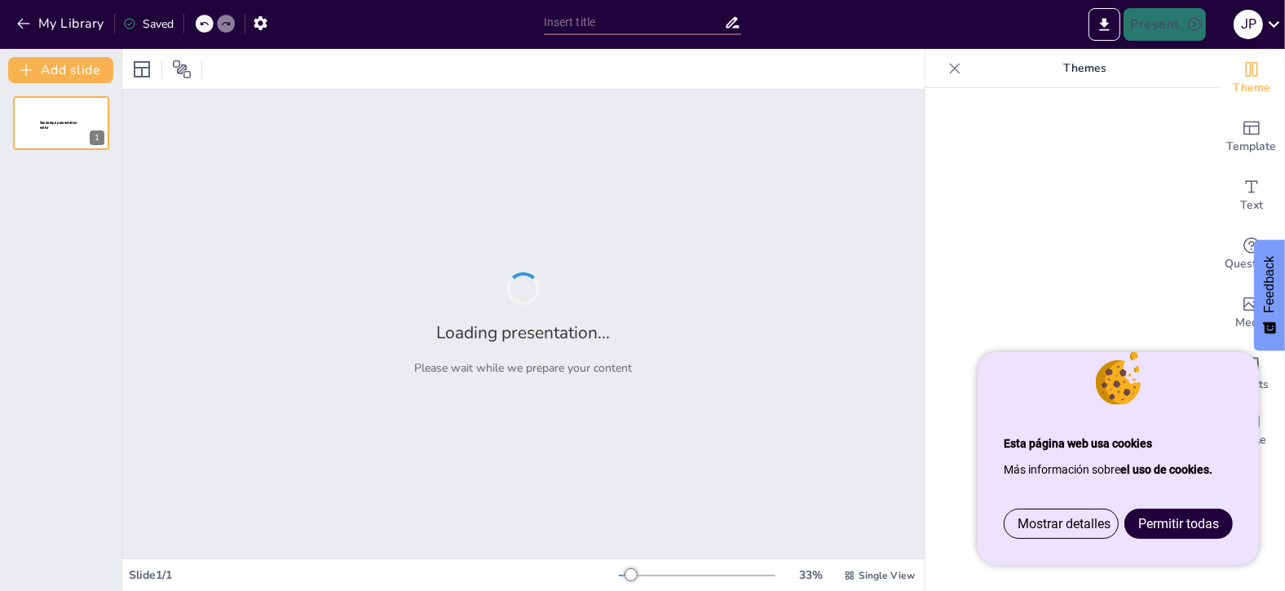
type input "[PERSON_NAME] a 10.000 €/Mes: Tu Guía Paso a Paso"
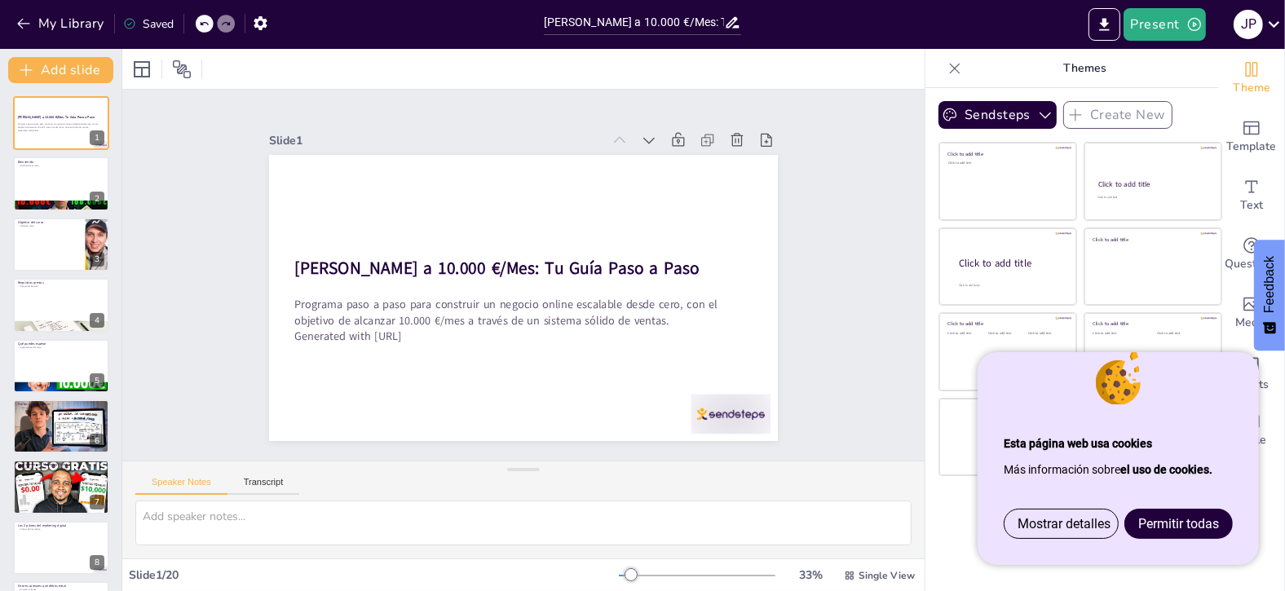
click at [1166, 520] on span "Permitir todas" at bounding box center [1178, 523] width 81 height 15
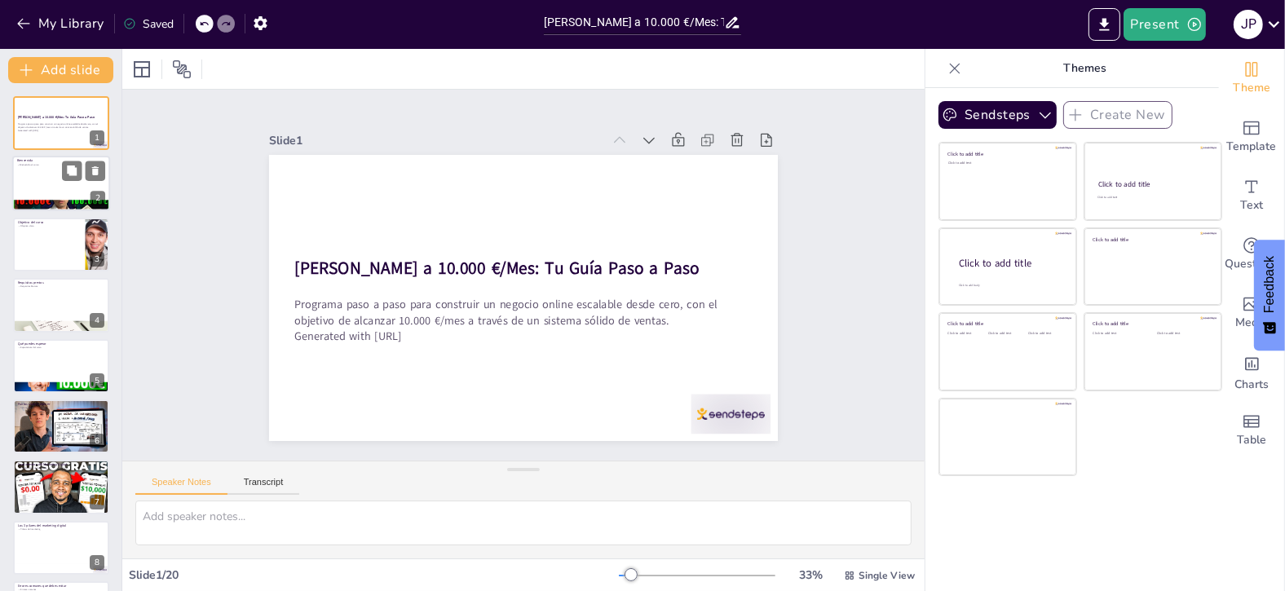
click at [71, 182] on div at bounding box center [61, 184] width 98 height 55
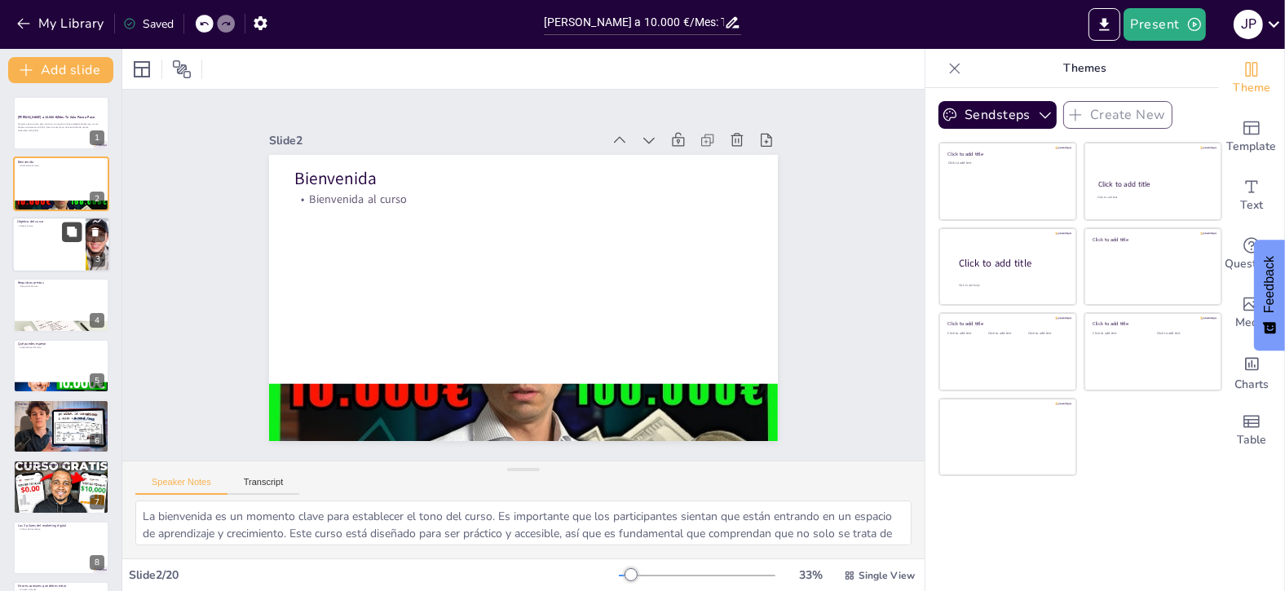
click at [63, 229] on button at bounding box center [72, 232] width 20 height 20
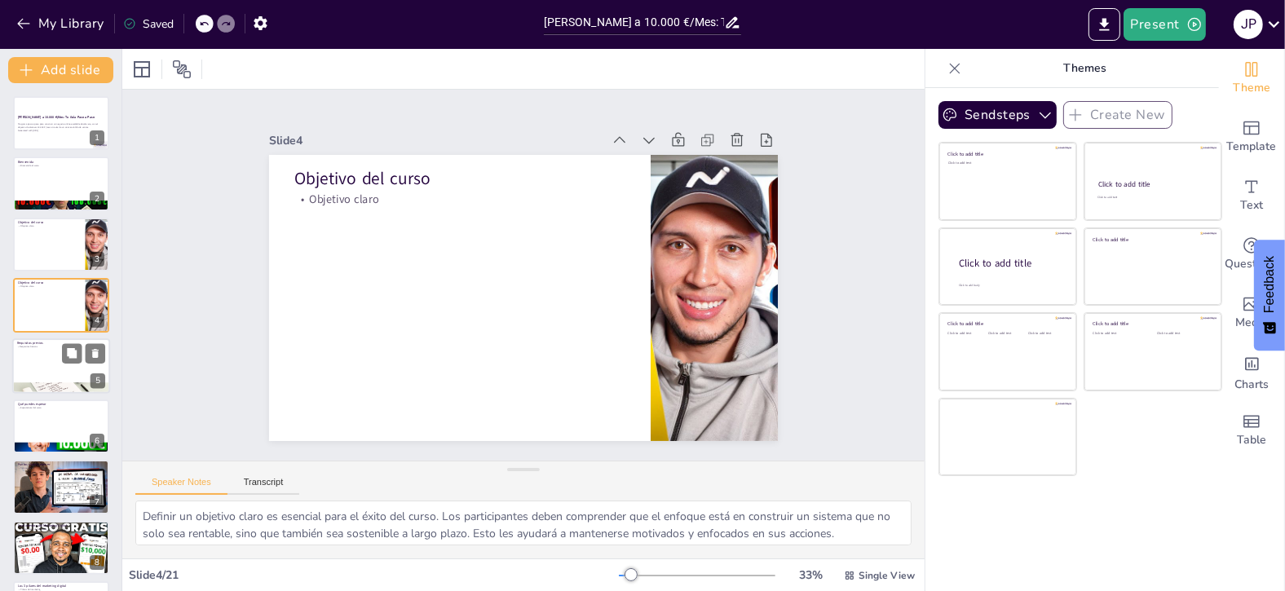
click at [58, 351] on div at bounding box center [61, 365] width 98 height 55
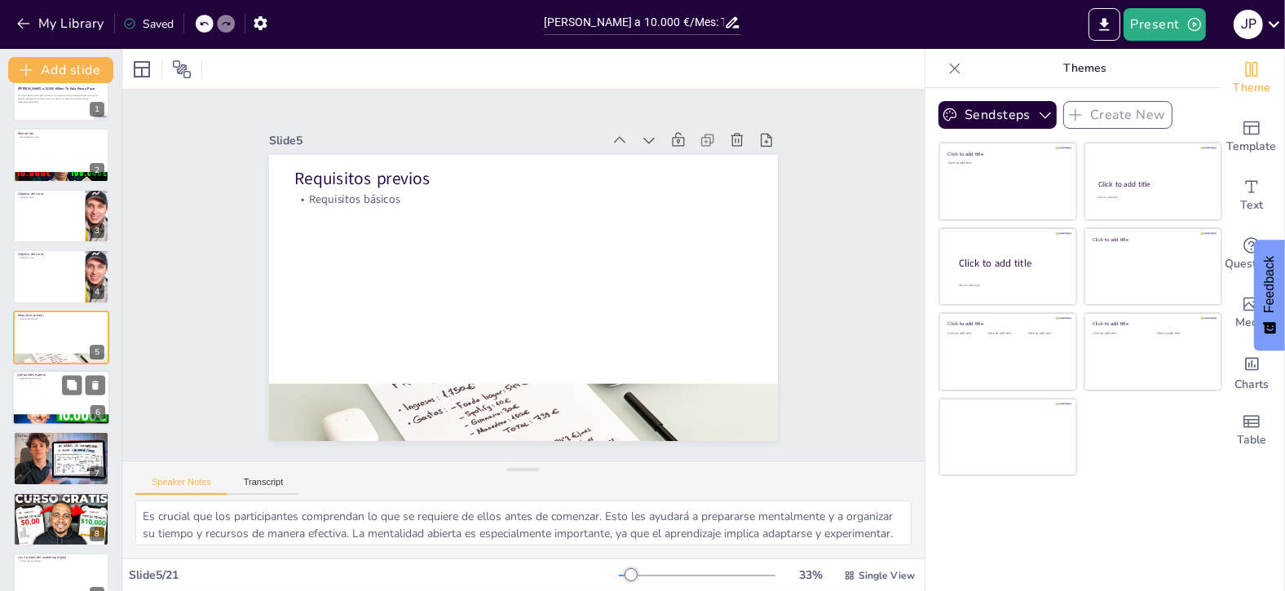
click at [67, 406] on div at bounding box center [61, 397] width 98 height 55
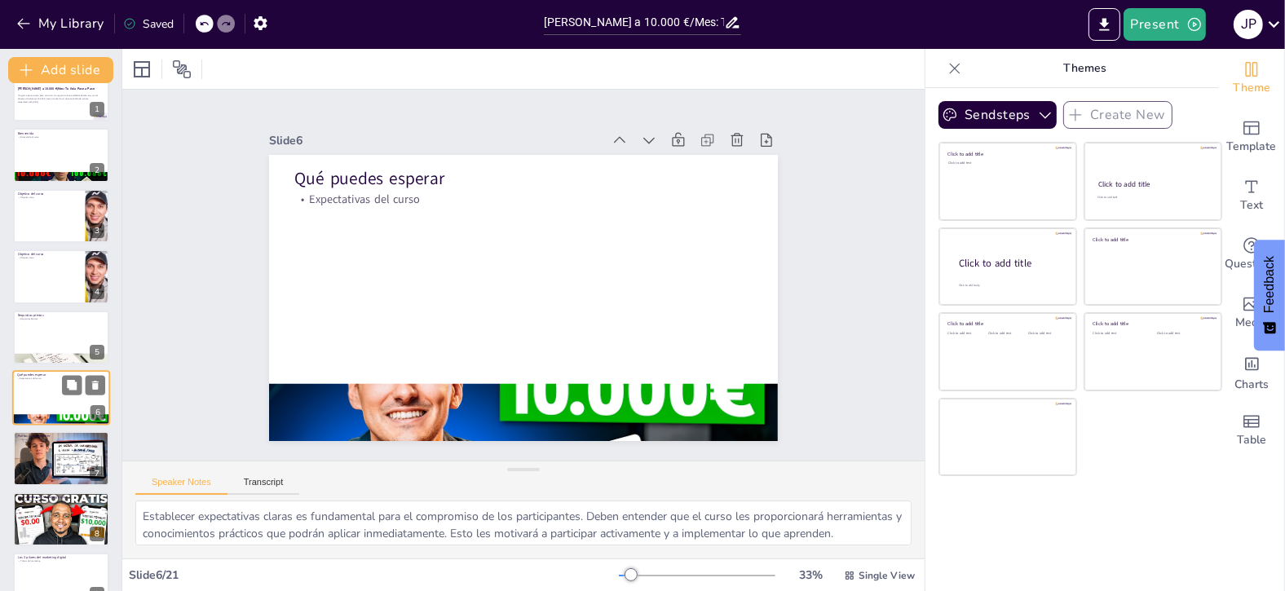
scroll to position [89, 0]
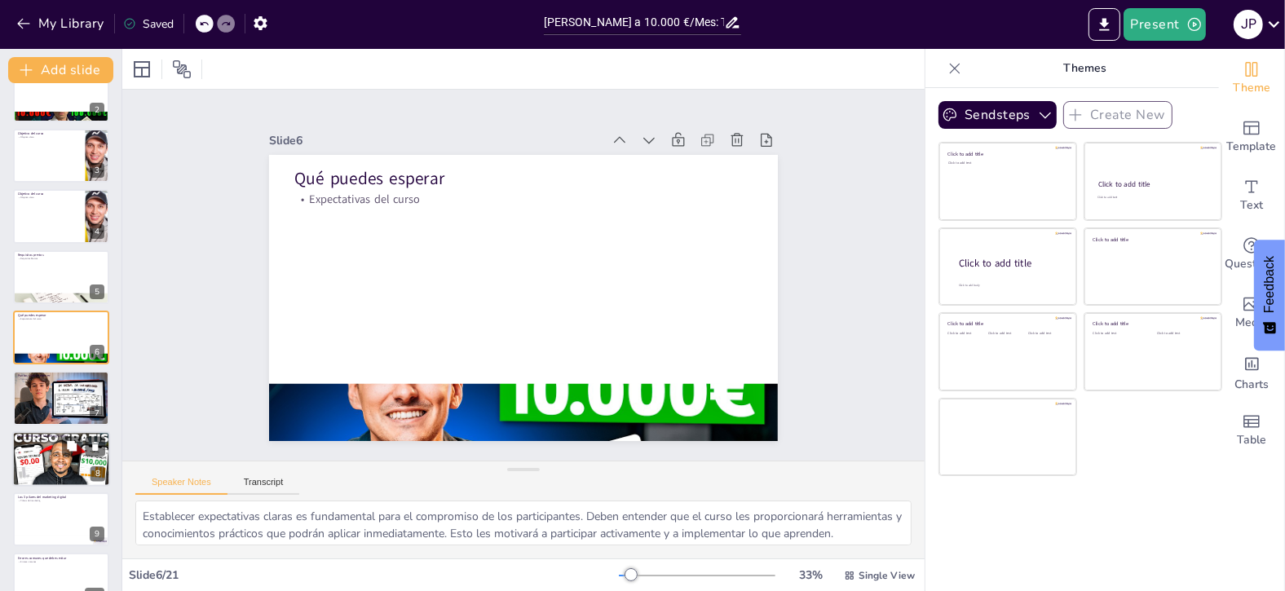
click at [70, 399] on div at bounding box center [61, 398] width 96 height 54
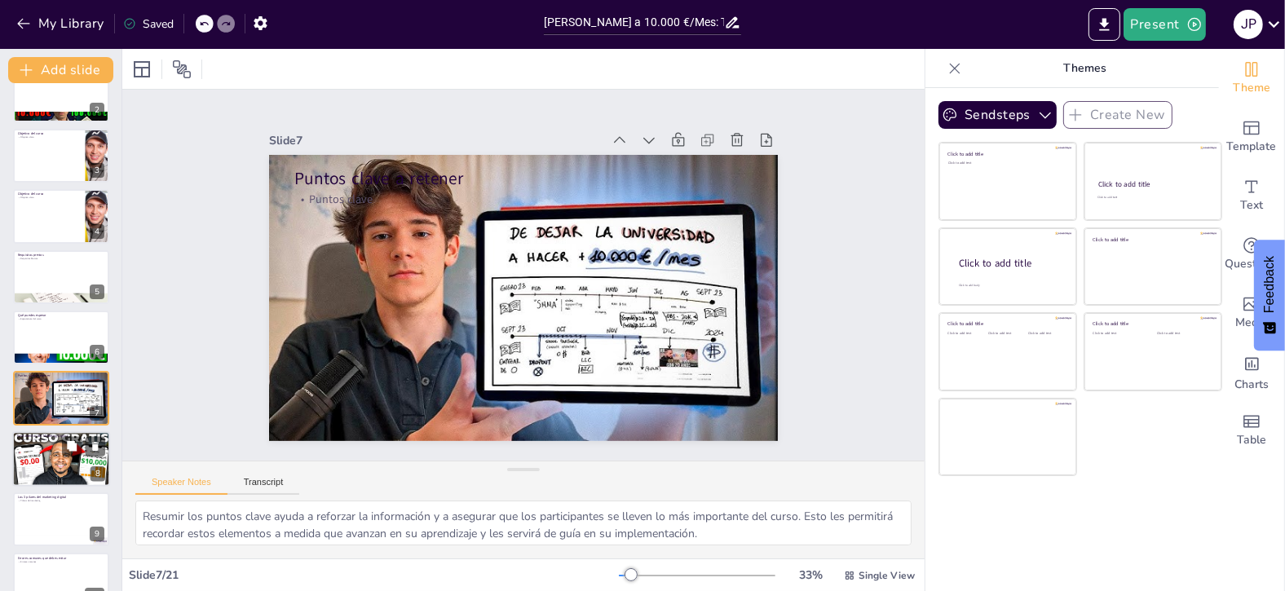
scroll to position [149, 0]
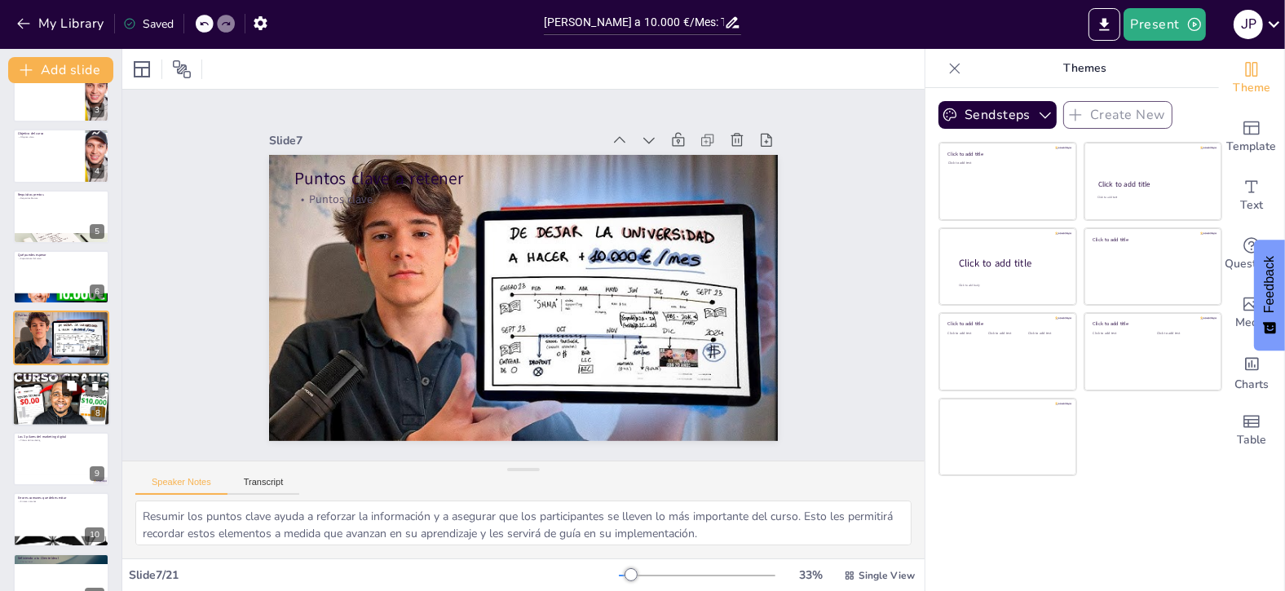
click at [79, 390] on button at bounding box center [72, 386] width 20 height 20
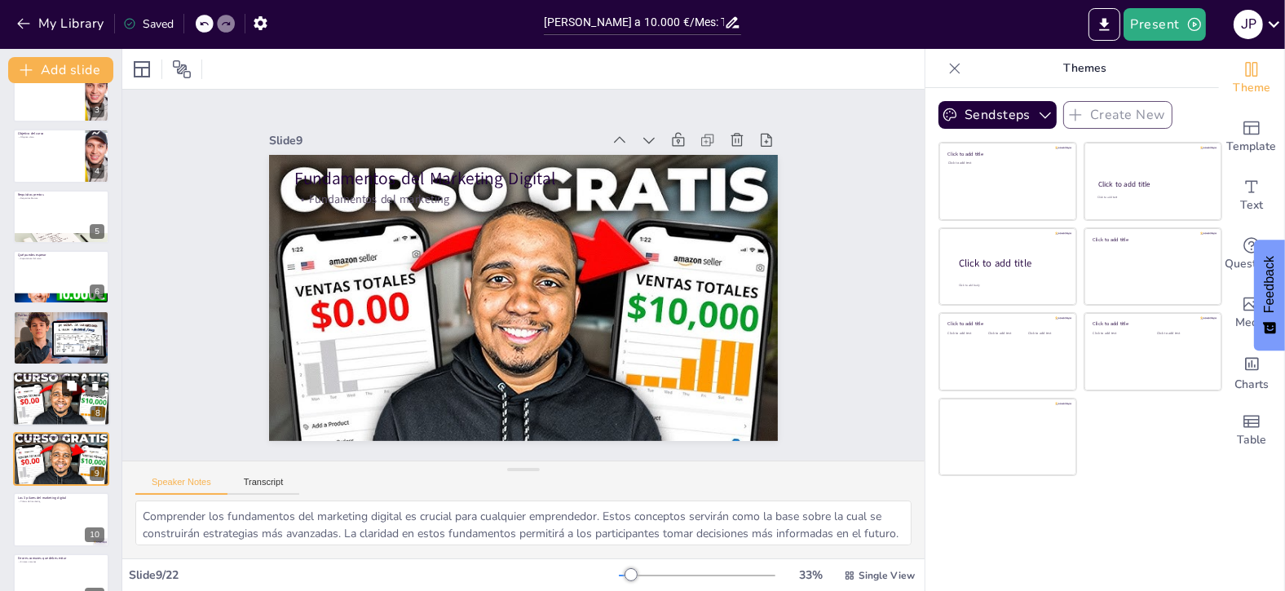
scroll to position [271, 0]
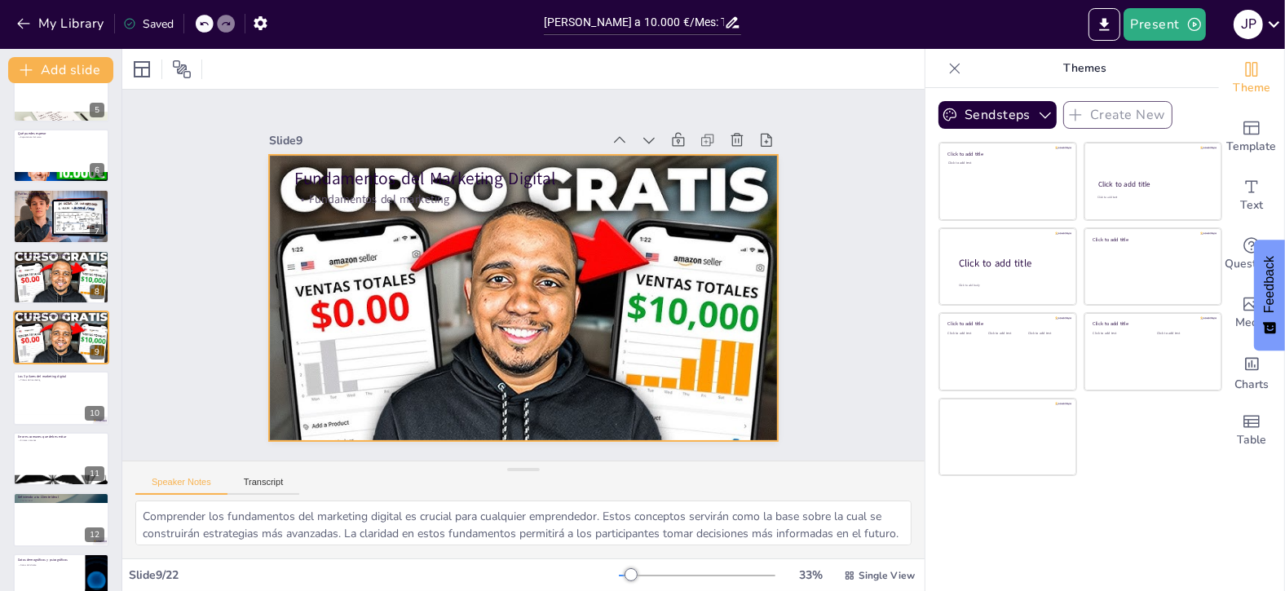
drag, startPoint x: 72, startPoint y: 341, endPoint x: 156, endPoint y: 373, distance: 90.1
click at [156, 373] on div "Slide 1 De Cero a 10.000 €/Mes: Tu Guía Paso a Paso Programa paso a paso para c…" at bounding box center [523, 275] width 802 height 371
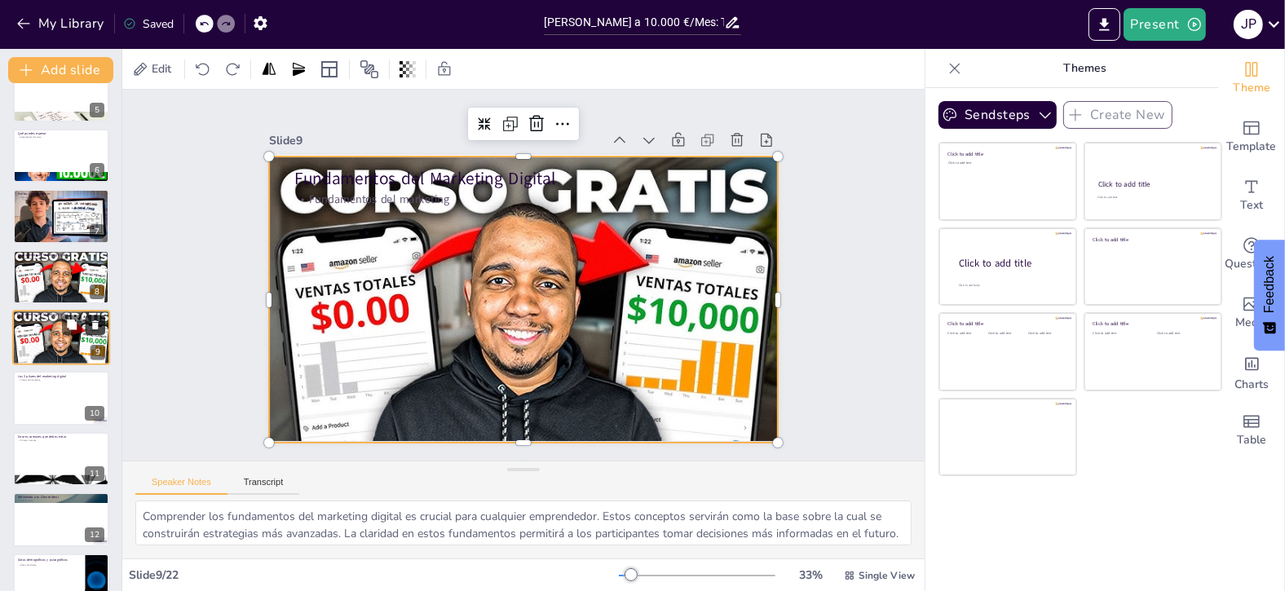
click at [97, 323] on icon at bounding box center [95, 324] width 7 height 9
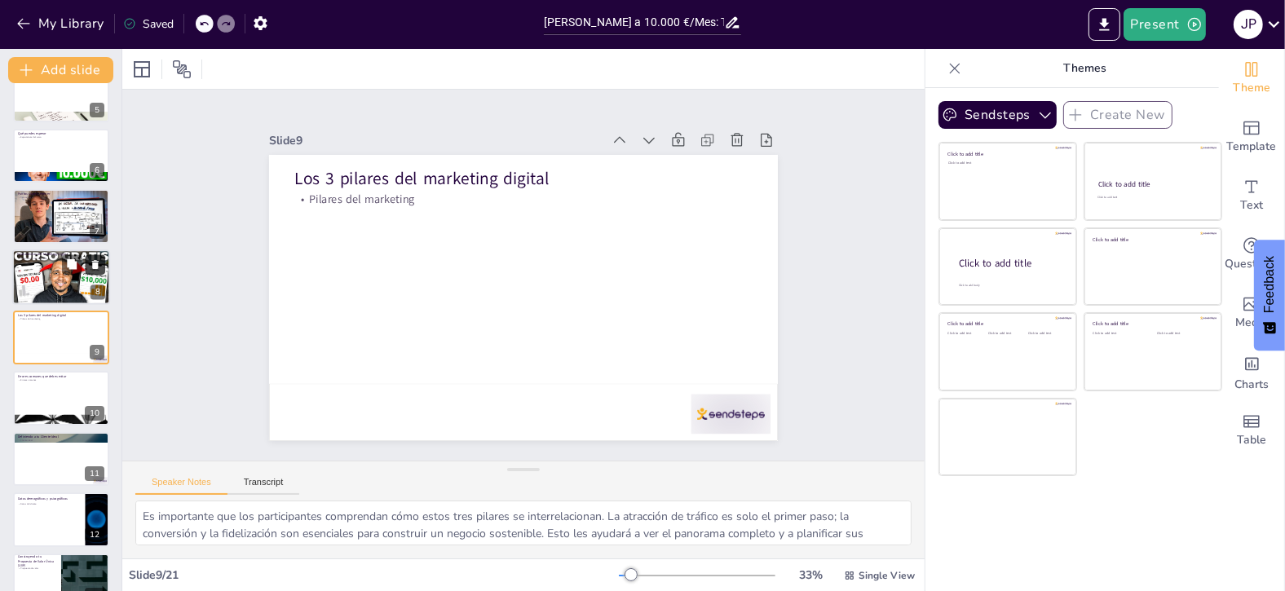
click at [93, 259] on icon at bounding box center [95, 264] width 11 height 11
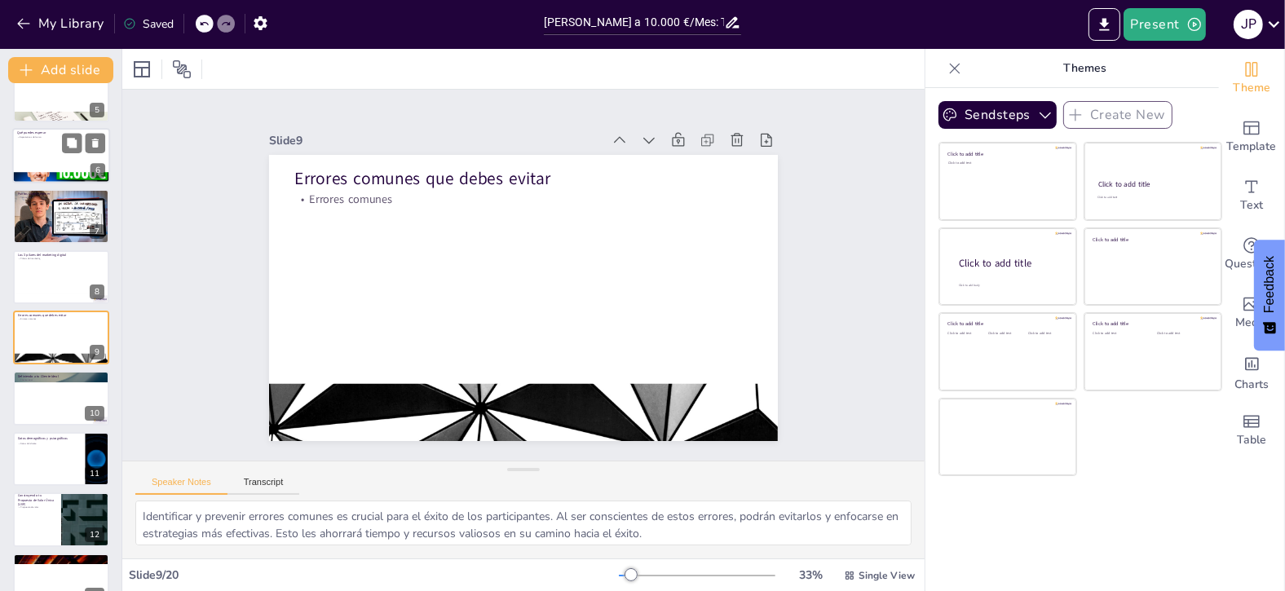
click at [39, 136] on p "Expectativas del curso" at bounding box center [61, 136] width 88 height 3
type textarea "Establecer expectativas claras es fundamental para el compromiso de los partici…"
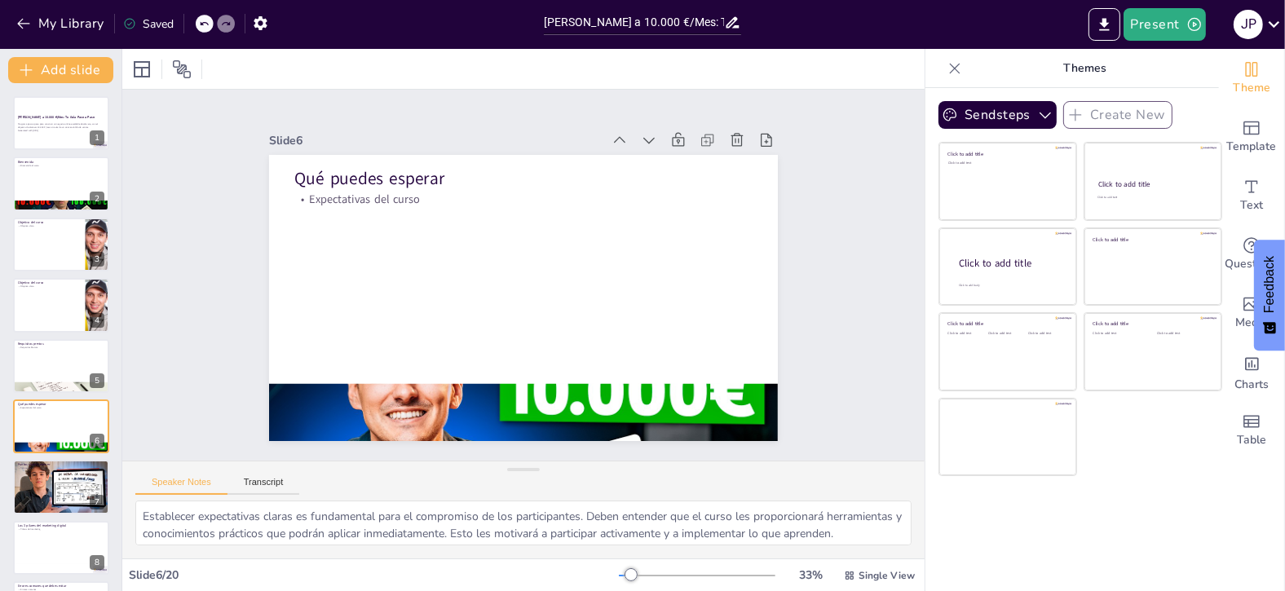
scroll to position [0, 0]
click at [51, 119] on strong "[PERSON_NAME] a 10.000 €/Mes: Tu Guía Paso a Paso" at bounding box center [56, 117] width 78 height 4
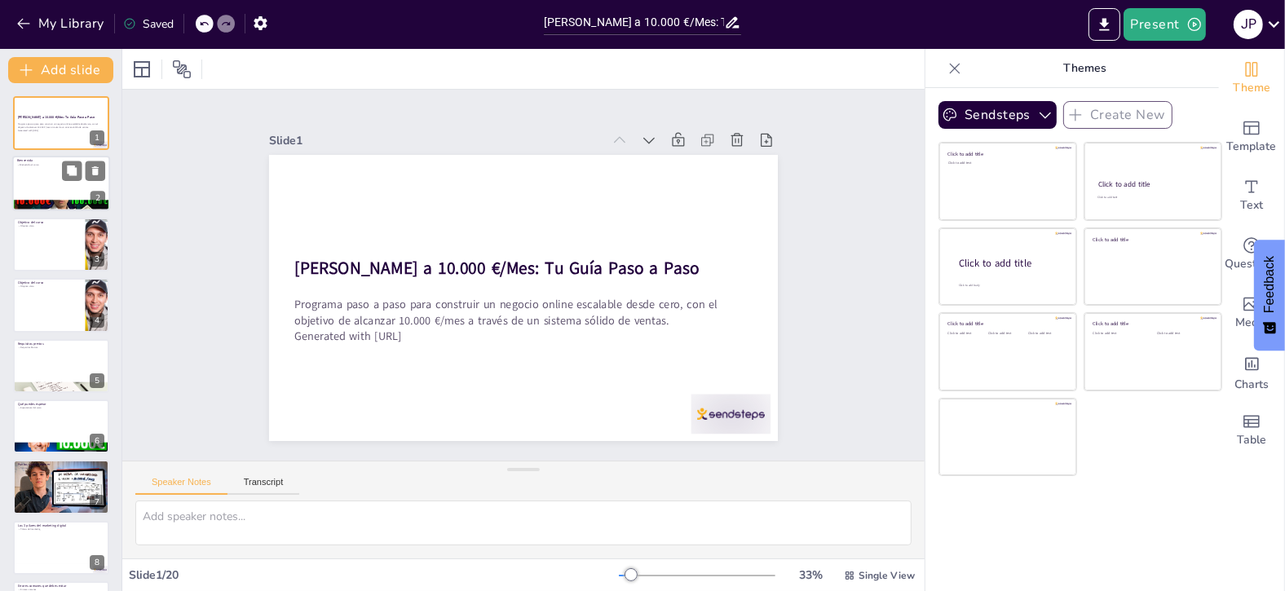
click at [52, 194] on div at bounding box center [61, 184] width 98 height 55
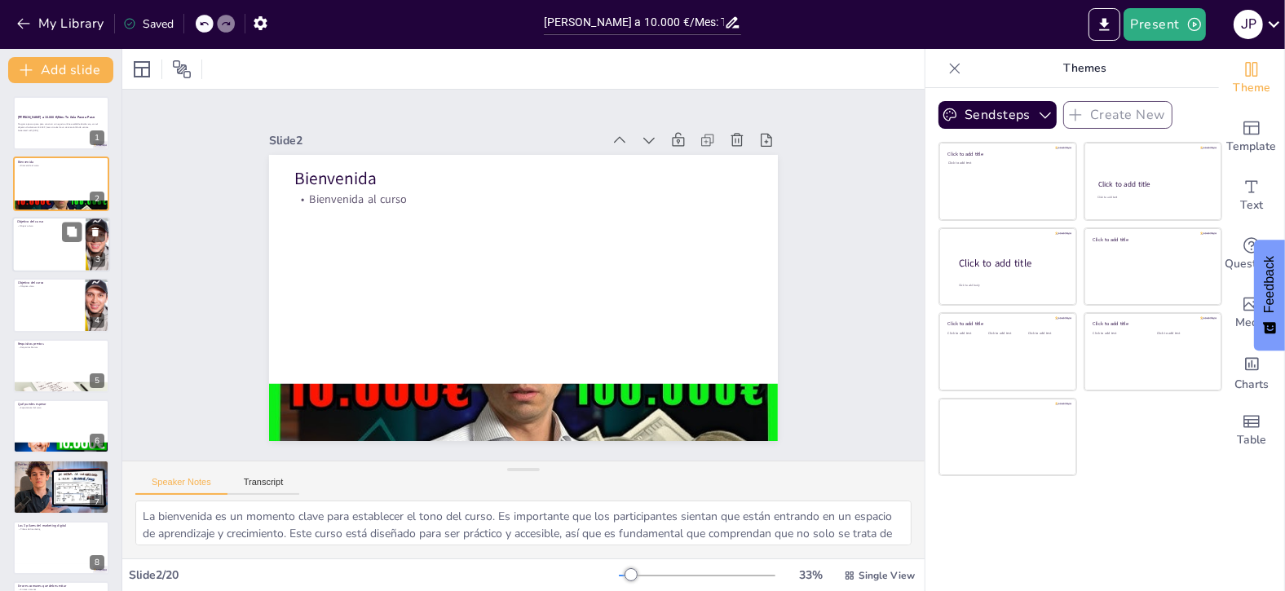
click at [53, 240] on div at bounding box center [61, 244] width 98 height 55
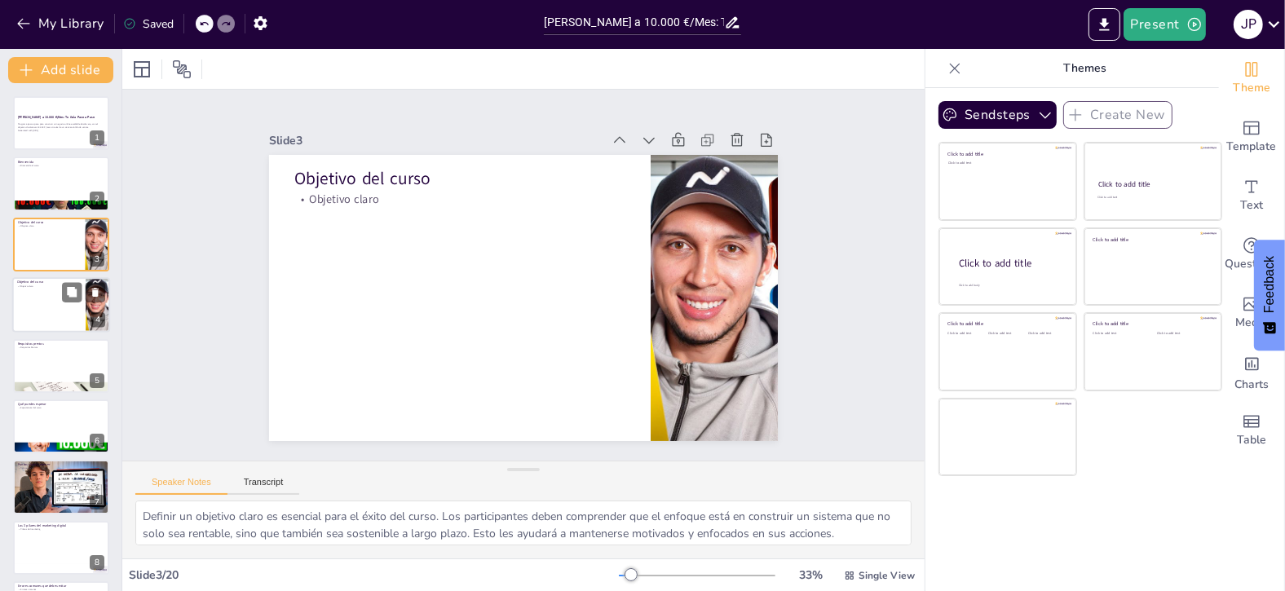
click at [39, 300] on div at bounding box center [61, 304] width 98 height 55
click at [50, 249] on div at bounding box center [61, 244] width 98 height 55
click at [59, 307] on div at bounding box center [61, 304] width 98 height 55
click at [77, 232] on icon at bounding box center [71, 231] width 11 height 11
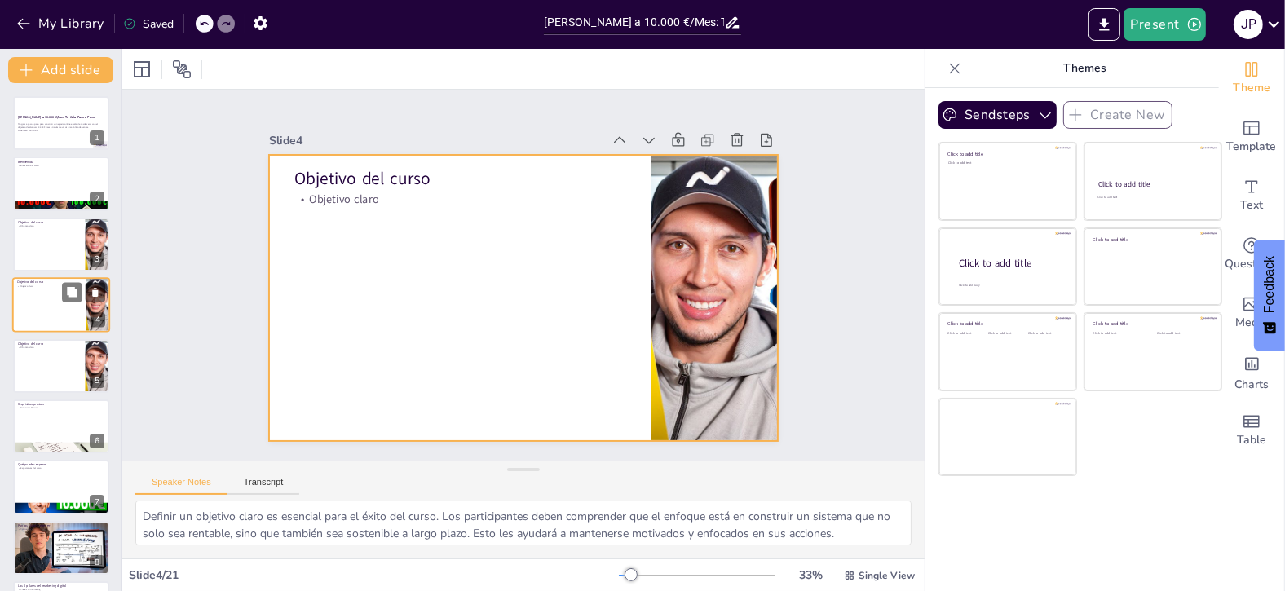
click at [64, 311] on div at bounding box center [61, 304] width 98 height 55
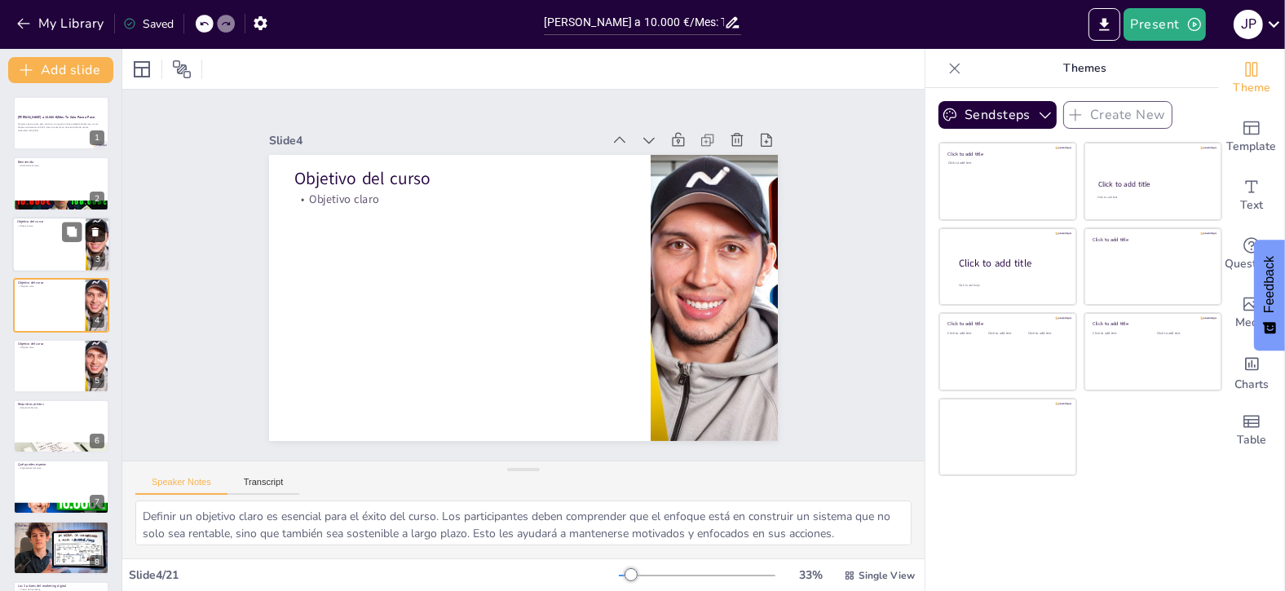
click at [96, 232] on icon at bounding box center [95, 232] width 7 height 9
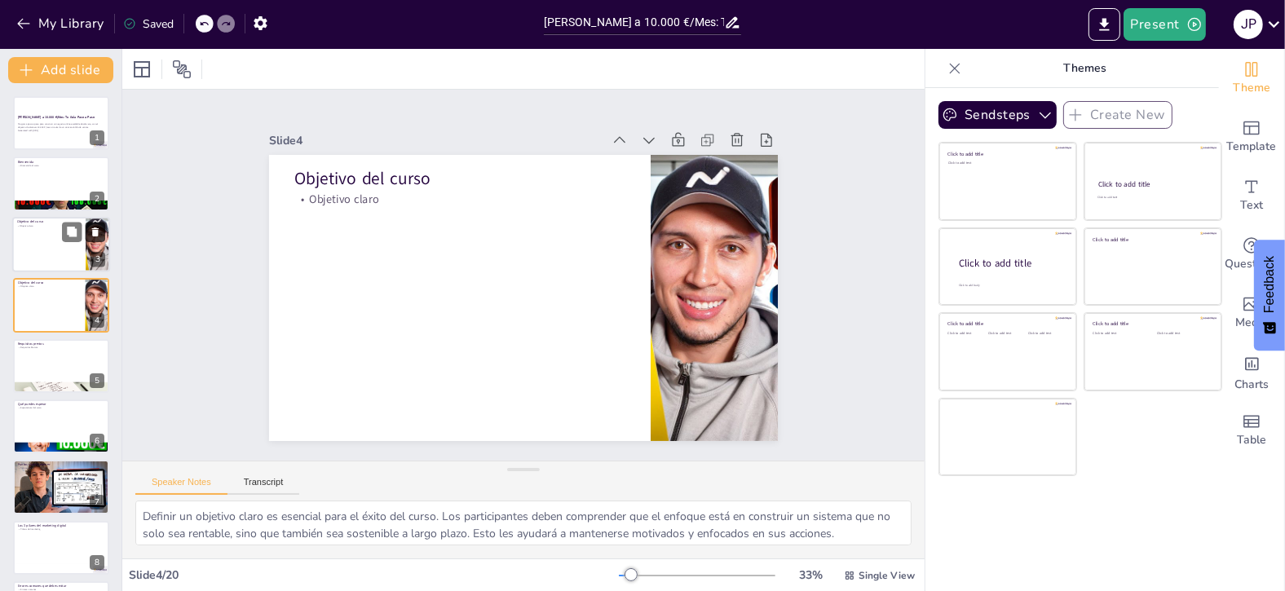
click at [96, 232] on icon at bounding box center [95, 232] width 7 height 9
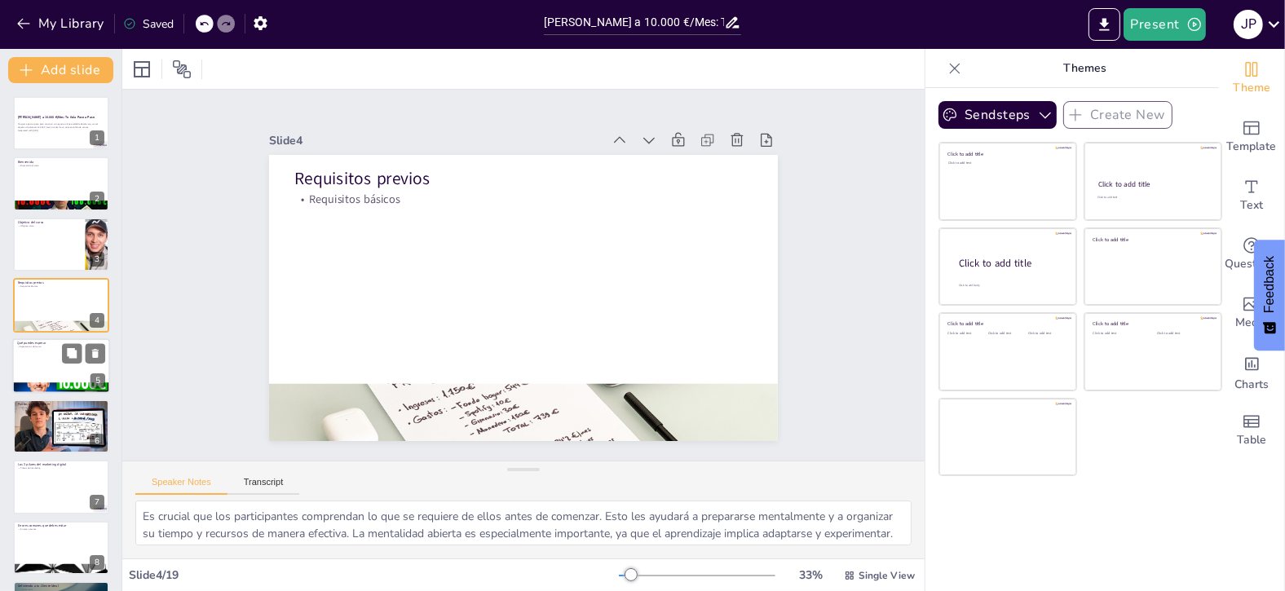
click at [34, 360] on div at bounding box center [61, 365] width 98 height 55
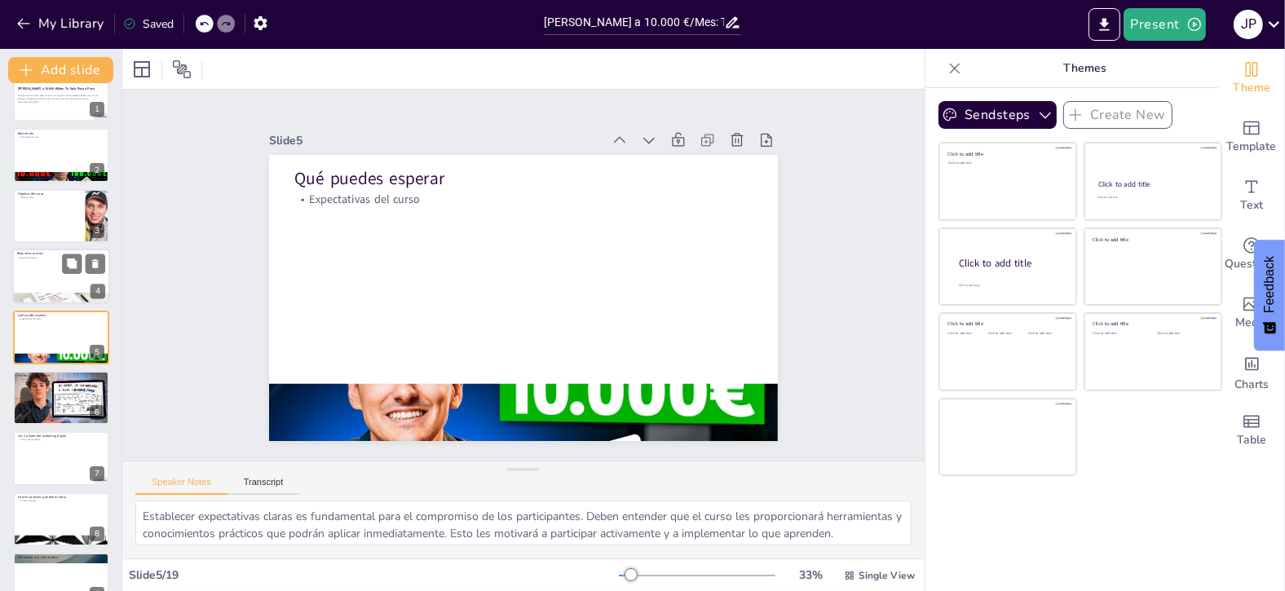
scroll to position [110, 0]
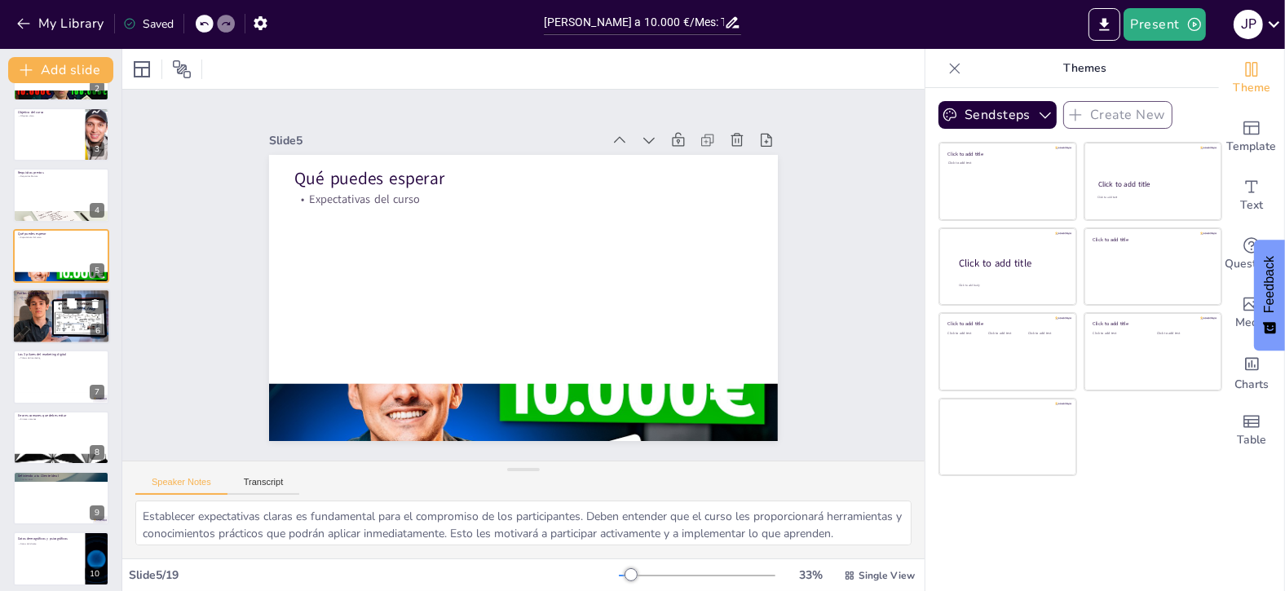
click at [81, 321] on div at bounding box center [61, 316] width 98 height 55
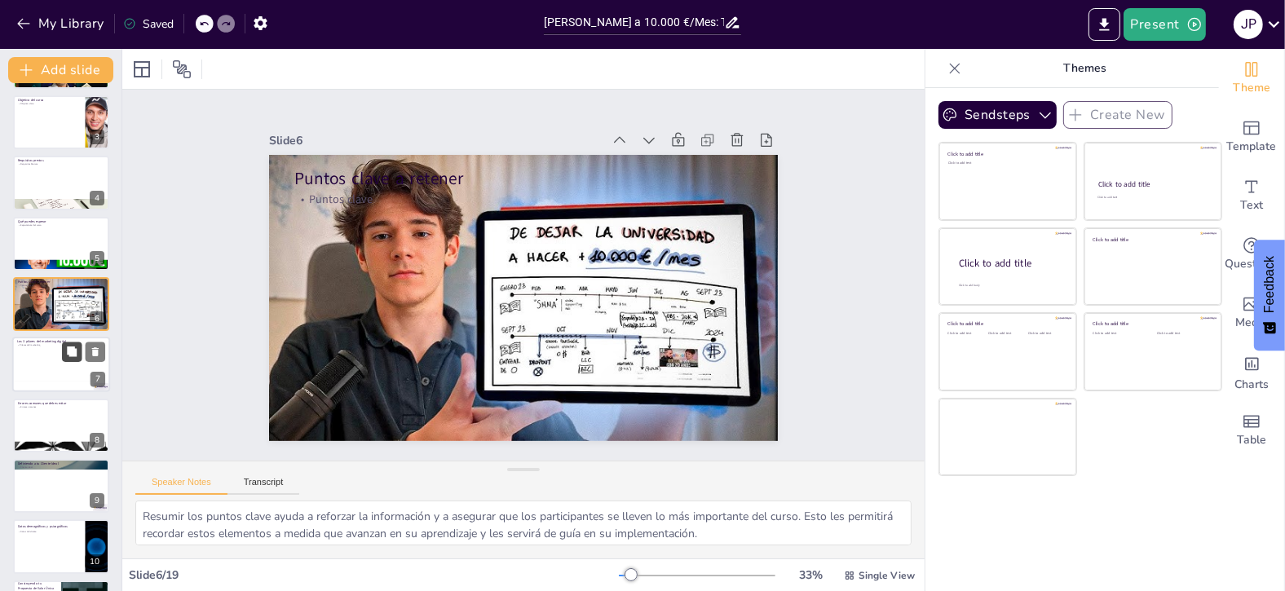
scroll to position [171, 0]
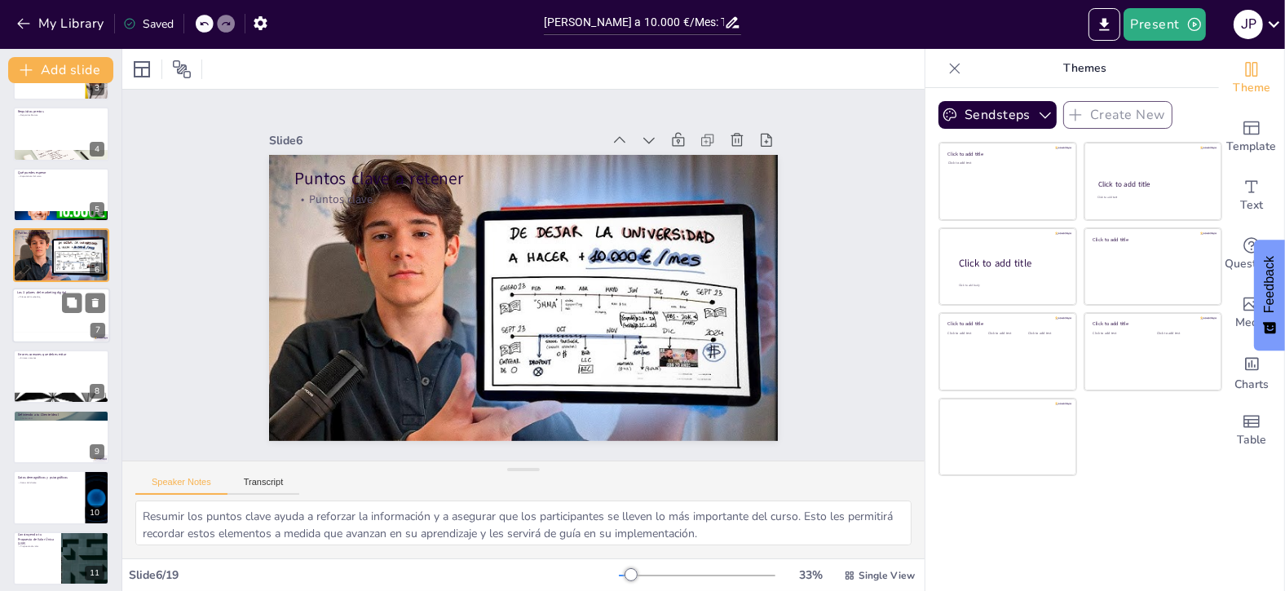
click at [34, 303] on div at bounding box center [61, 316] width 98 height 55
type textarea "Es importante que los participantes comprendan cómo estos tres pilares se inter…"
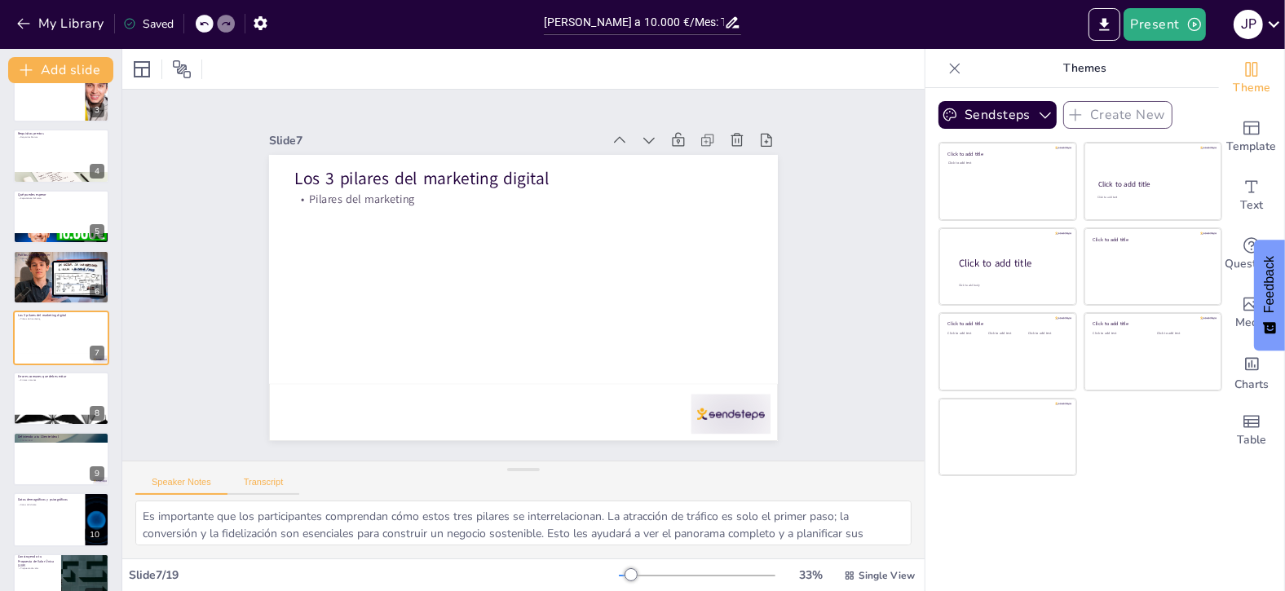
click at [263, 478] on button "Transcript" at bounding box center [264, 486] width 73 height 18
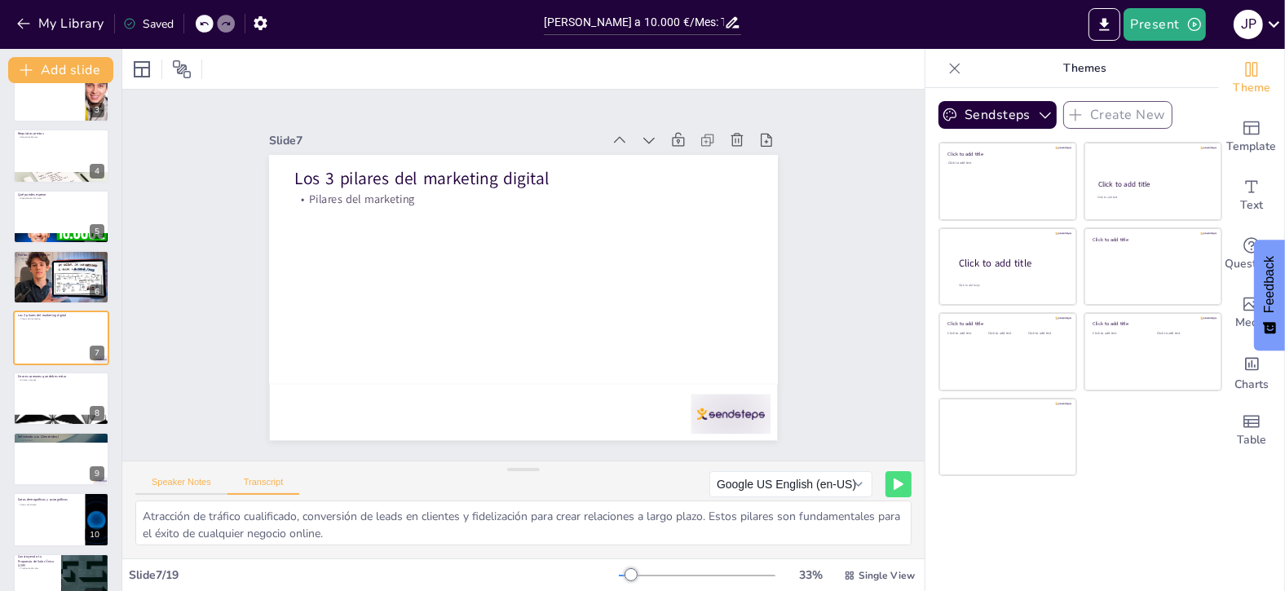
click at [174, 484] on button "Speaker Notes" at bounding box center [181, 486] width 92 height 18
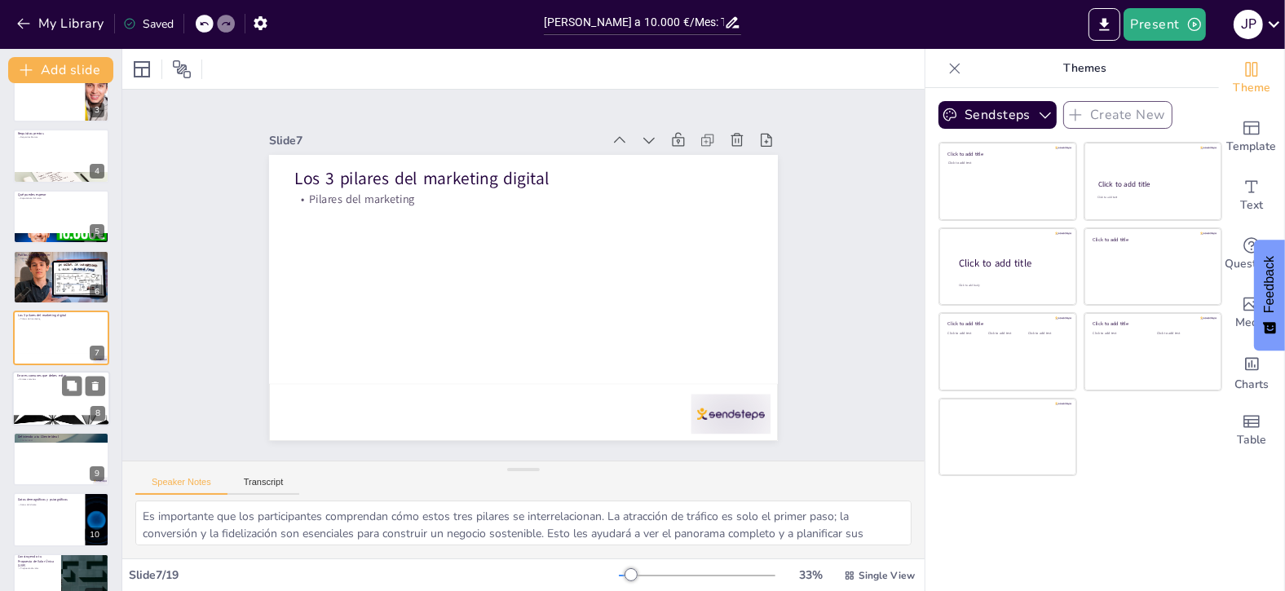
click at [48, 389] on div at bounding box center [61, 398] width 98 height 55
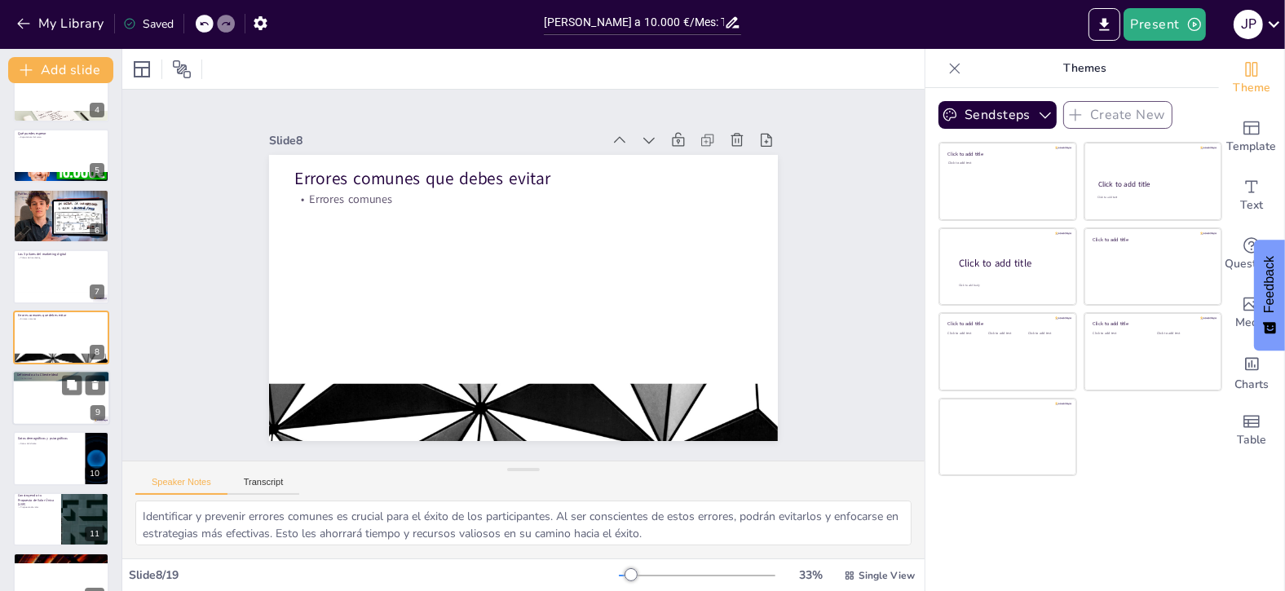
click at [59, 398] on div at bounding box center [61, 397] width 98 height 55
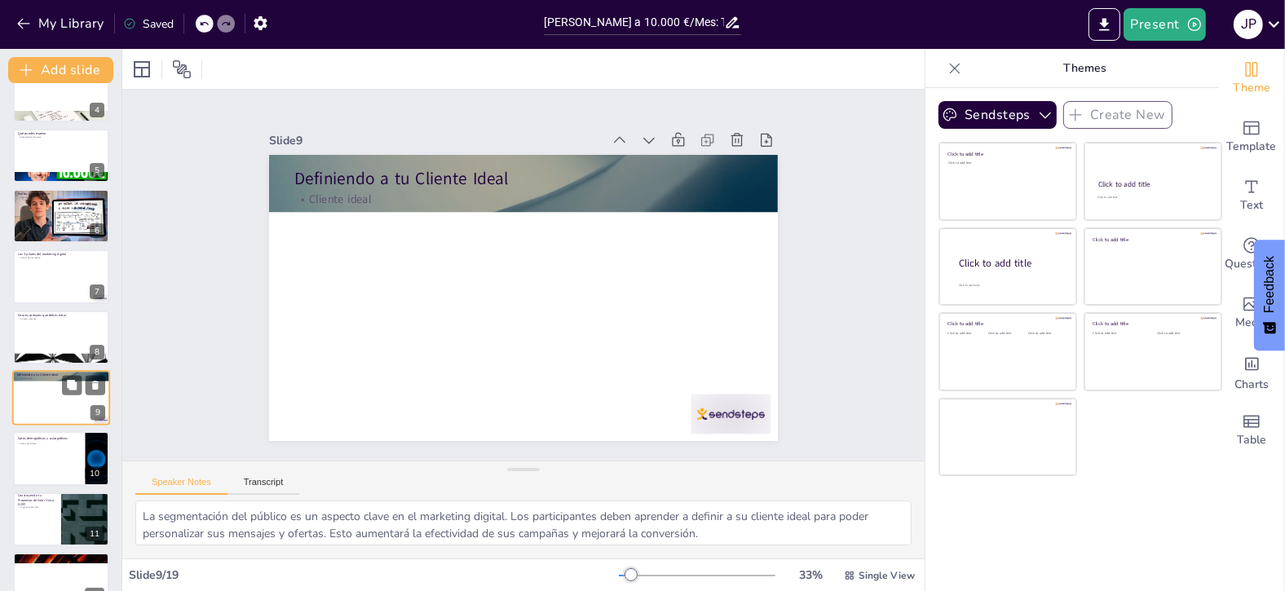
scroll to position [271, 0]
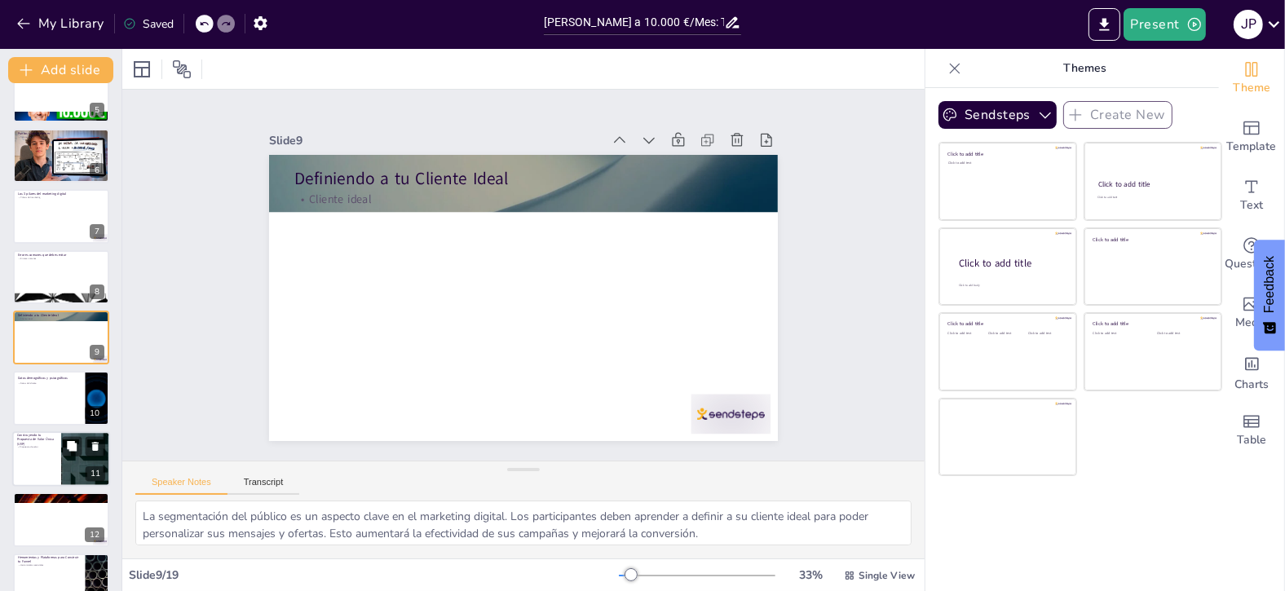
click at [21, 447] on p "Propuesta de valor" at bounding box center [36, 446] width 39 height 3
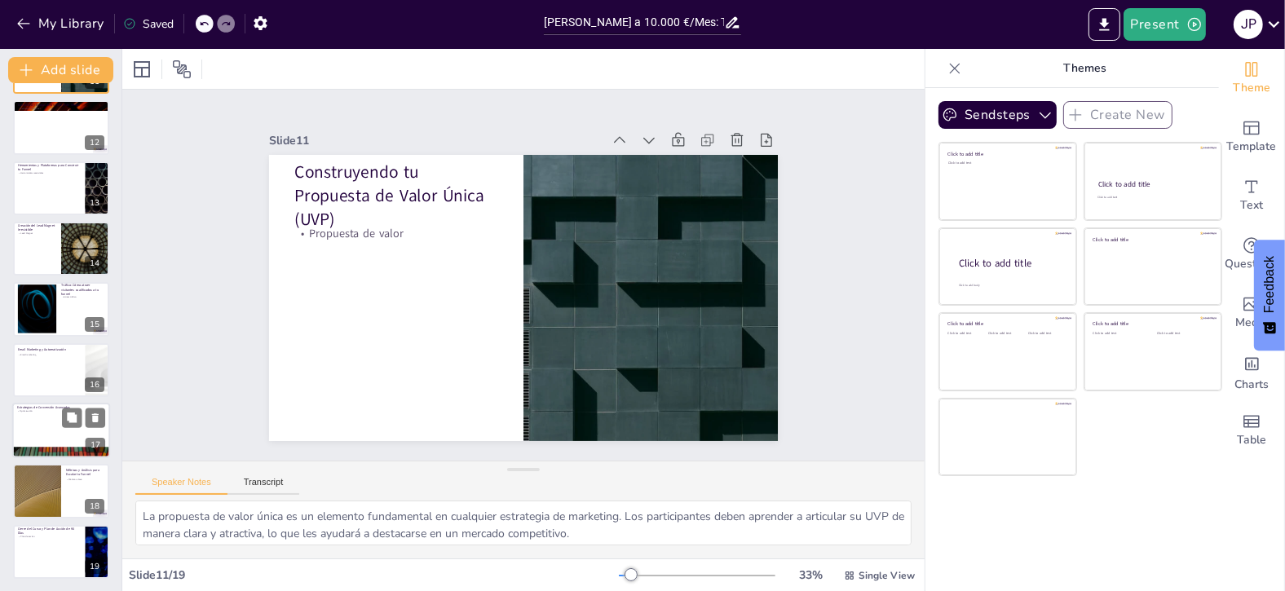
scroll to position [663, 0]
click at [56, 121] on div at bounding box center [61, 126] width 98 height 55
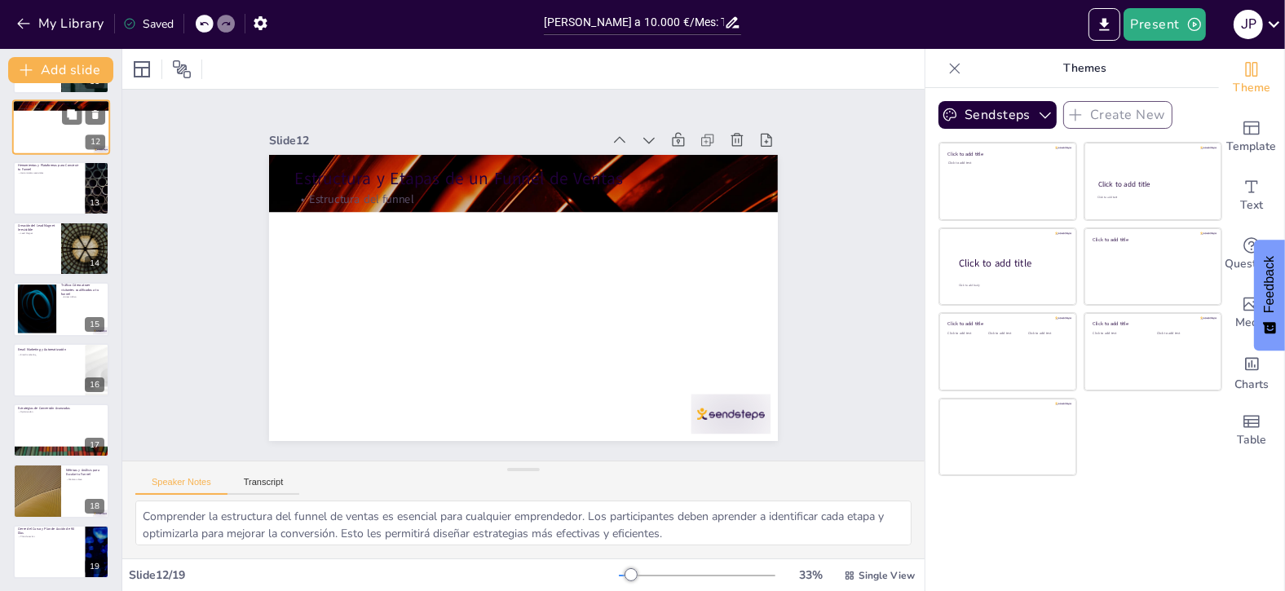
scroll to position [453, 0]
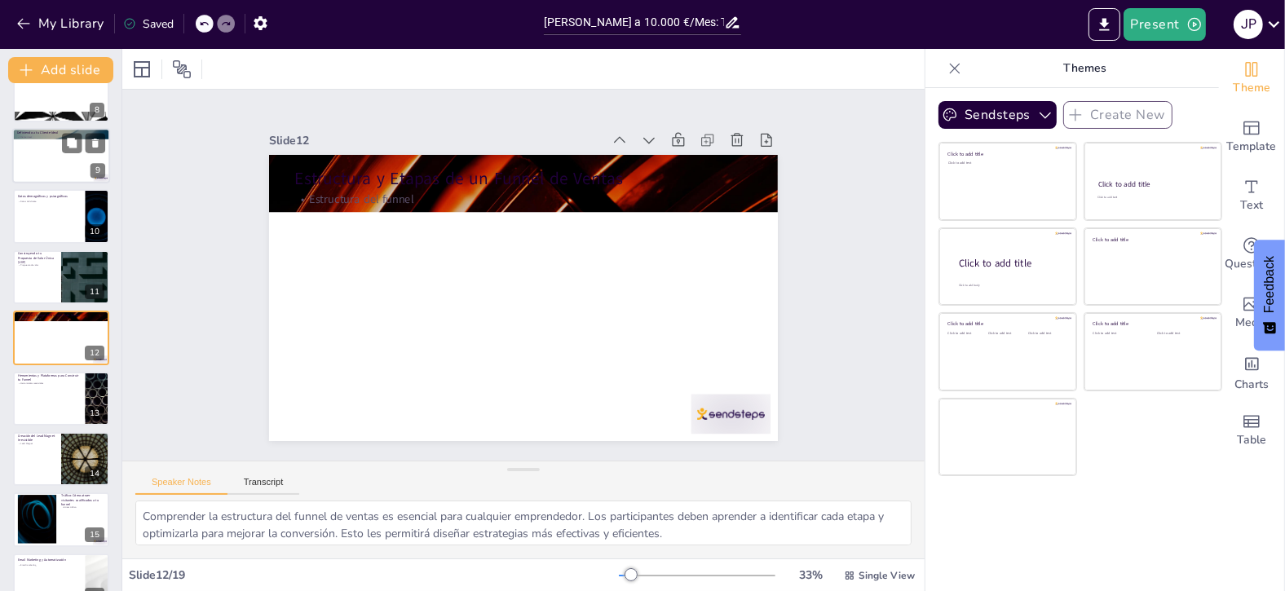
click at [49, 168] on div at bounding box center [61, 155] width 98 height 55
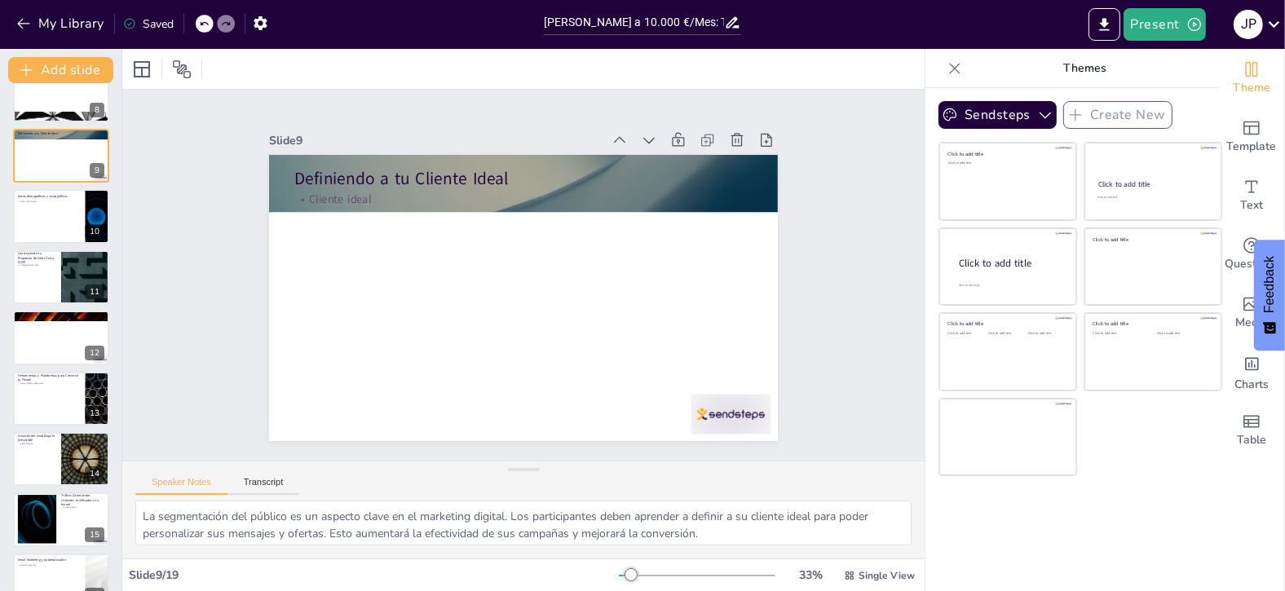
scroll to position [271, 0]
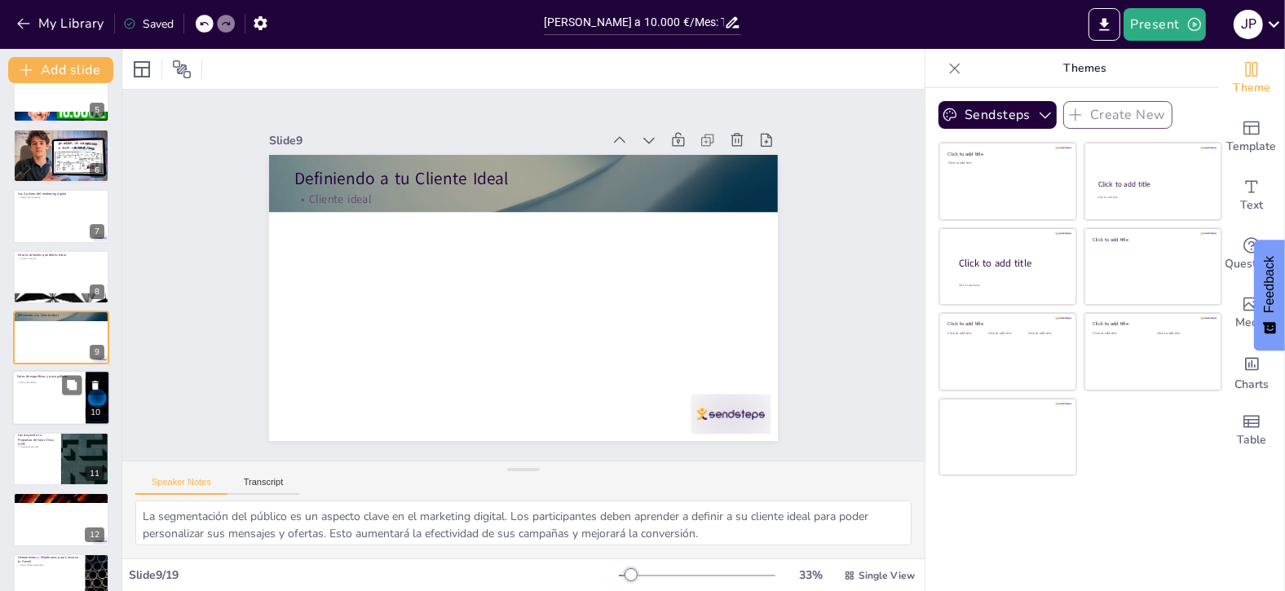
click at [57, 397] on div at bounding box center [61, 398] width 98 height 55
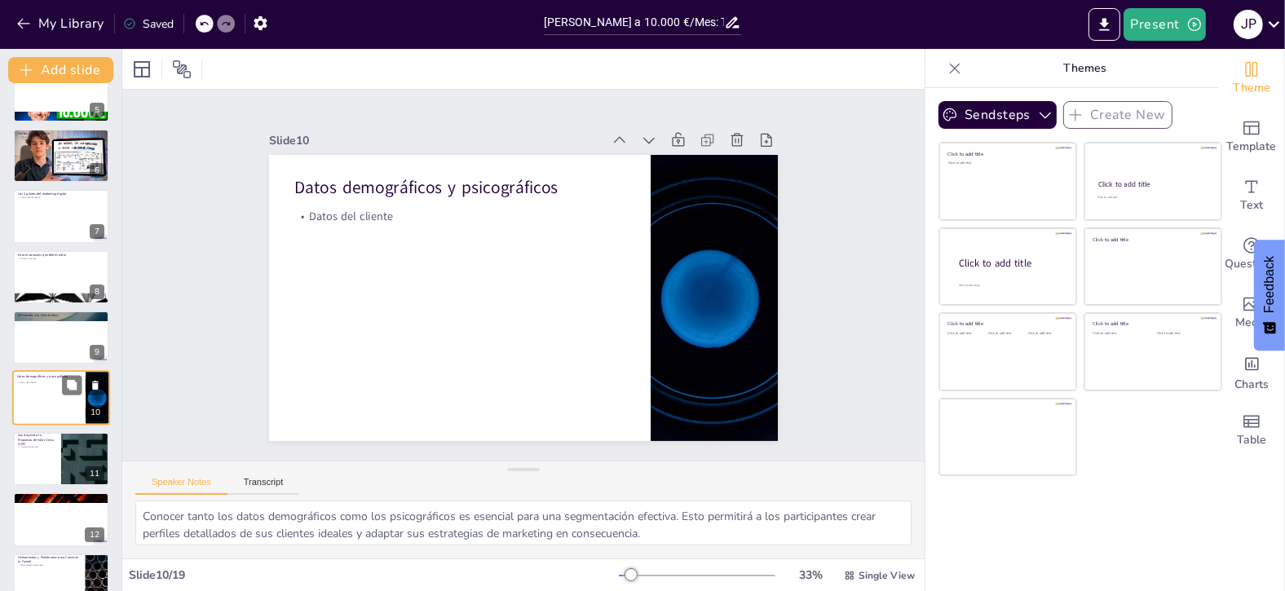
scroll to position [331, 0]
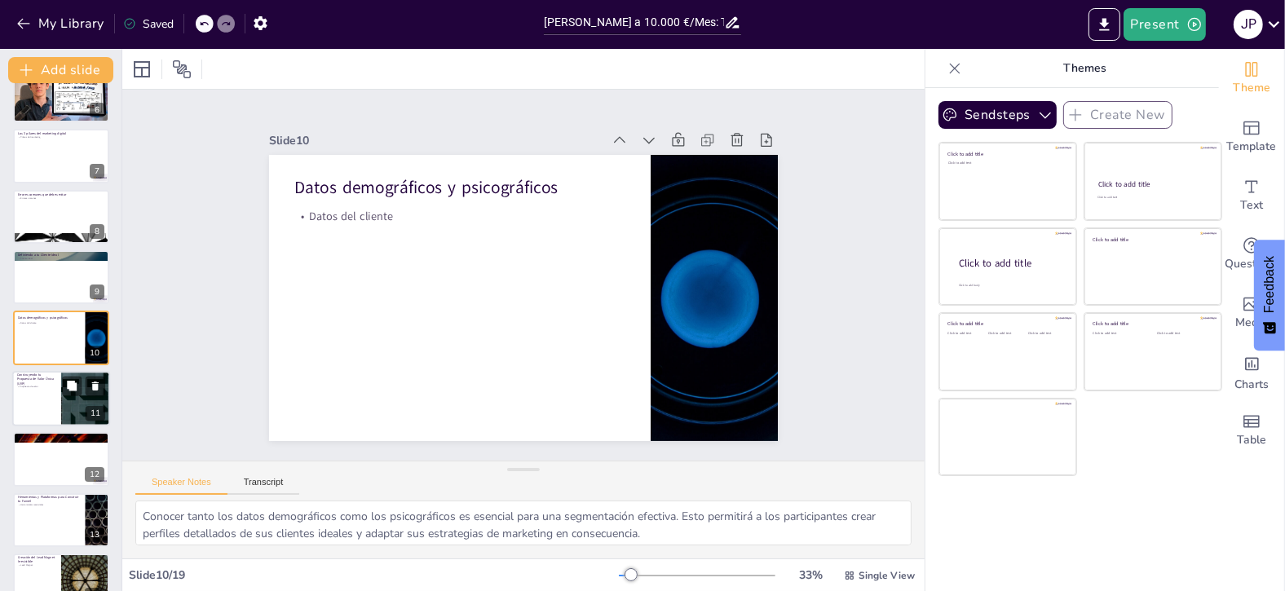
click at [48, 390] on div at bounding box center [61, 398] width 98 height 55
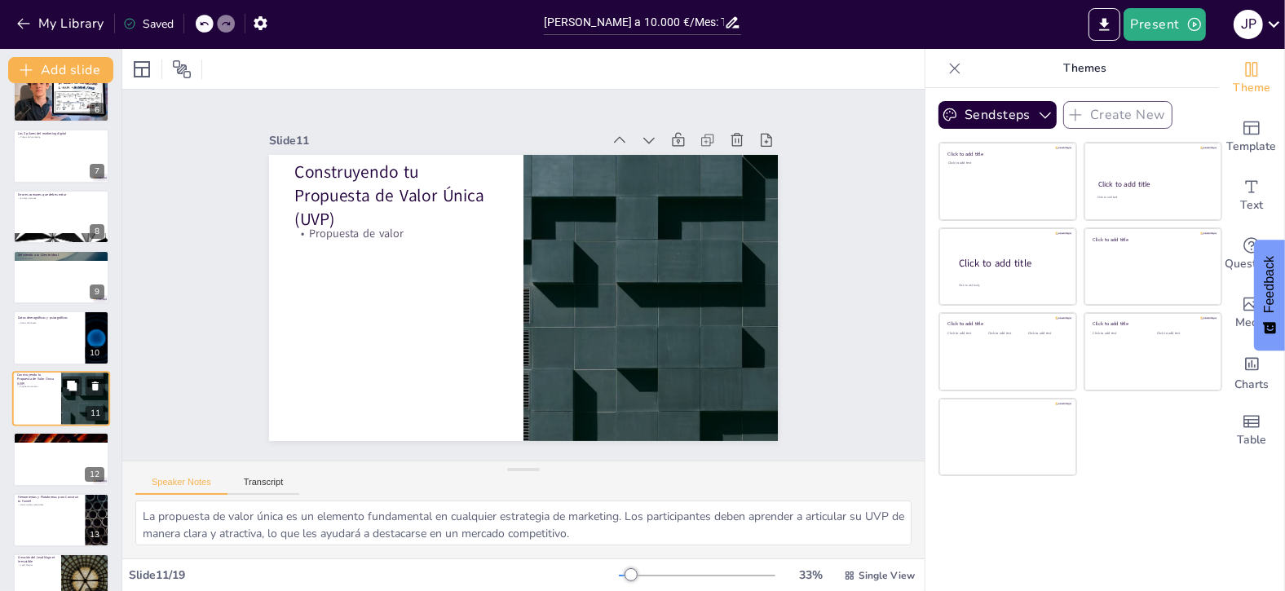
scroll to position [392, 0]
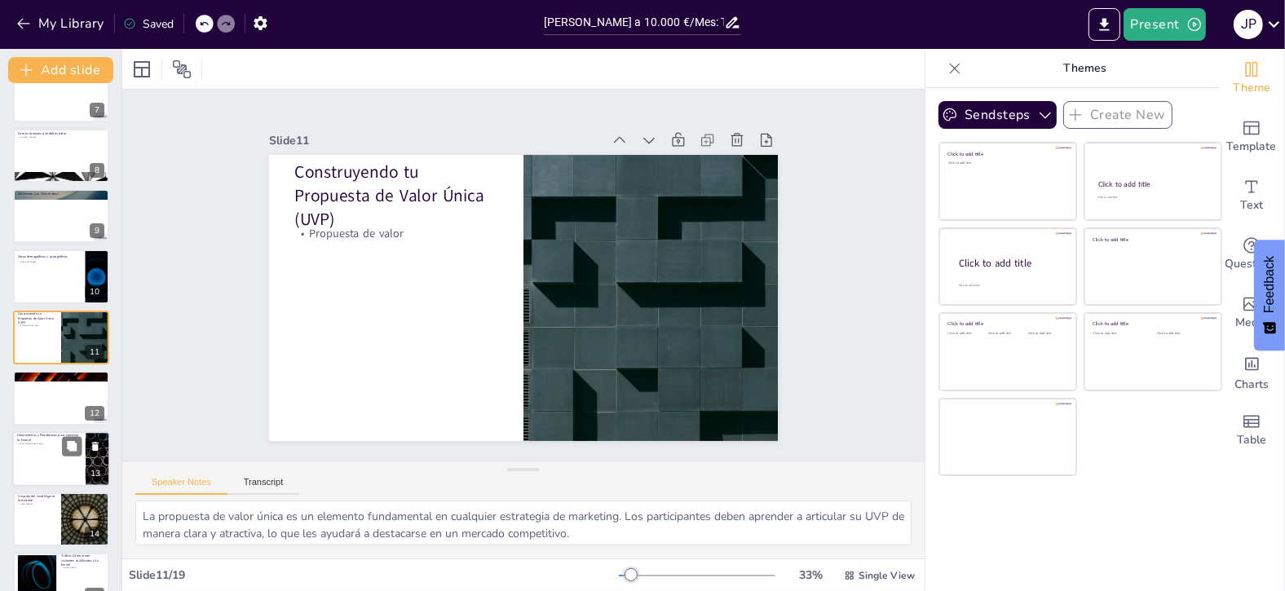
click at [44, 457] on div at bounding box center [61, 458] width 98 height 55
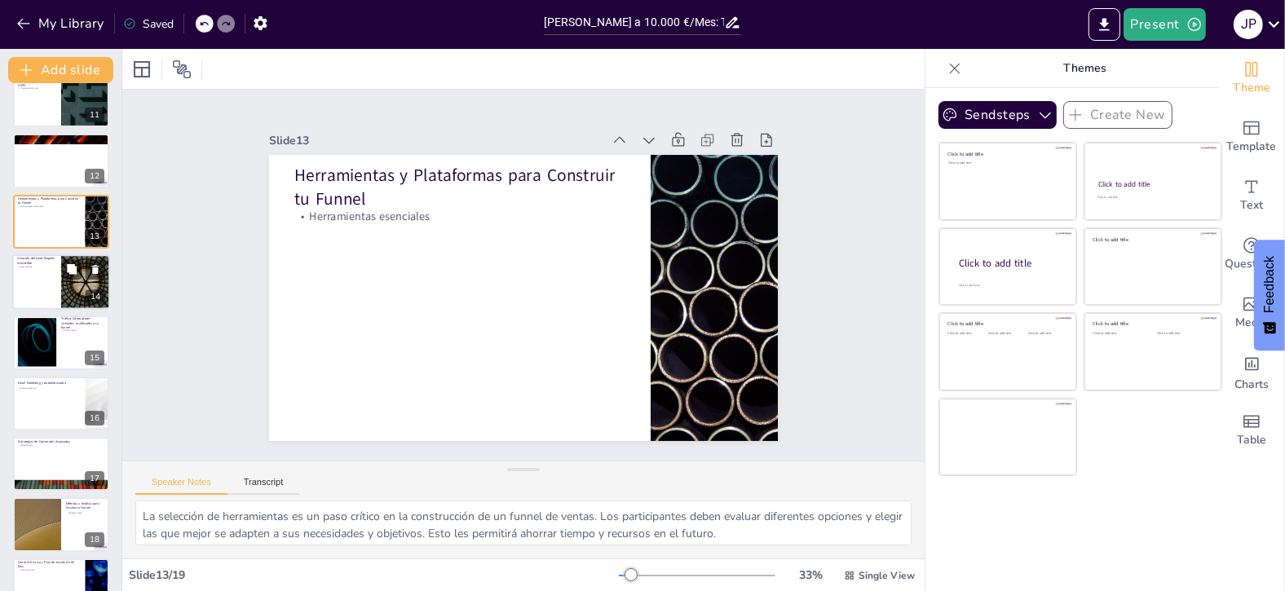
scroll to position [663, 0]
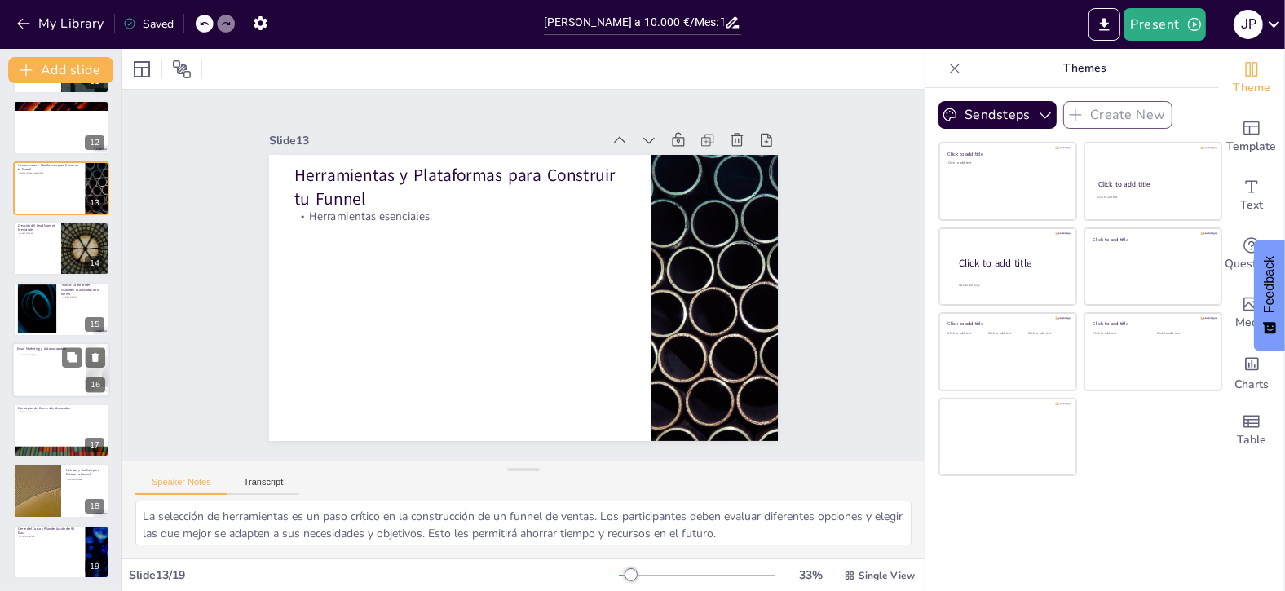
click at [51, 367] on div at bounding box center [61, 369] width 98 height 55
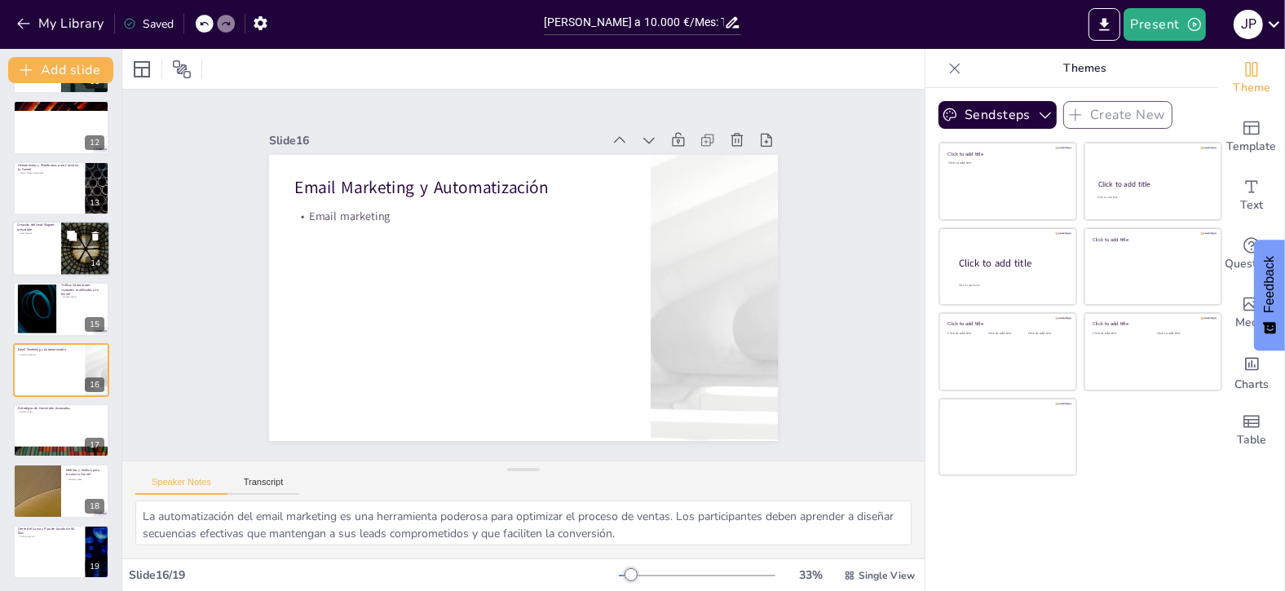
click at [33, 248] on div at bounding box center [61, 248] width 98 height 55
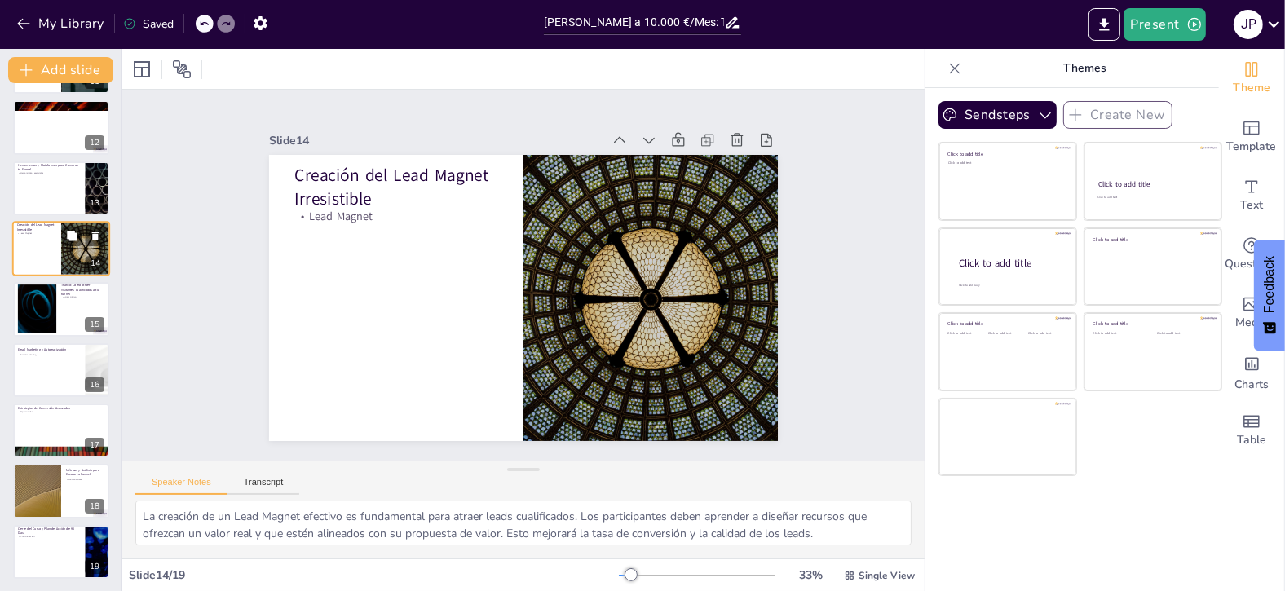
scroll to position [574, 0]
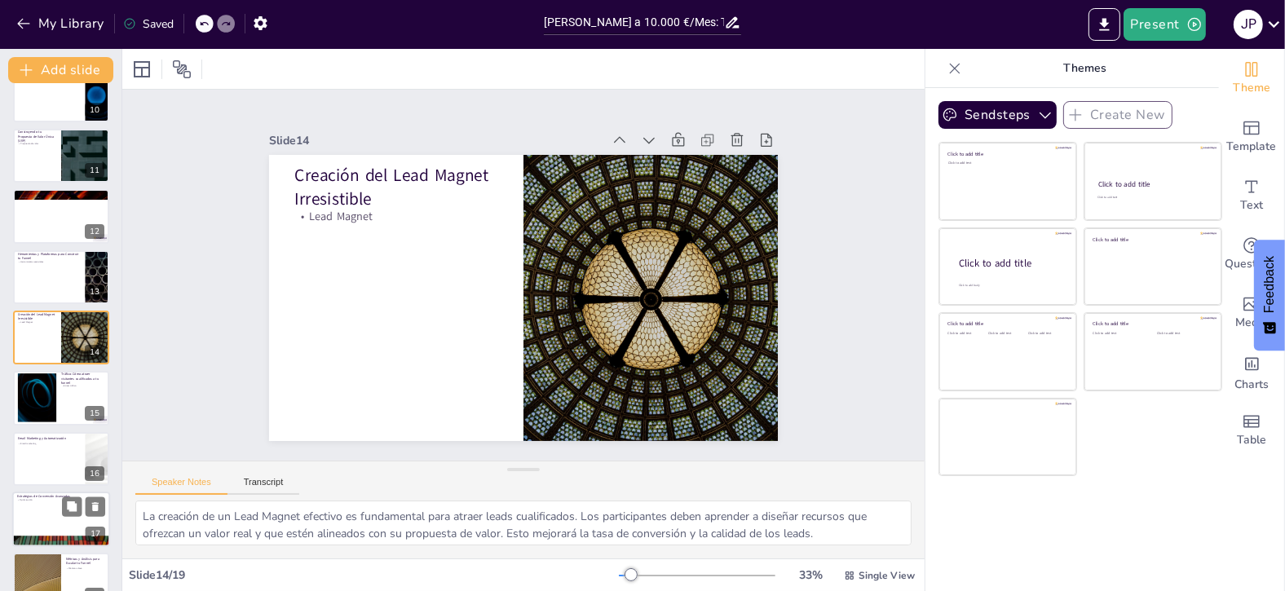
click at [37, 442] on p "Email marketing" at bounding box center [49, 443] width 63 height 3
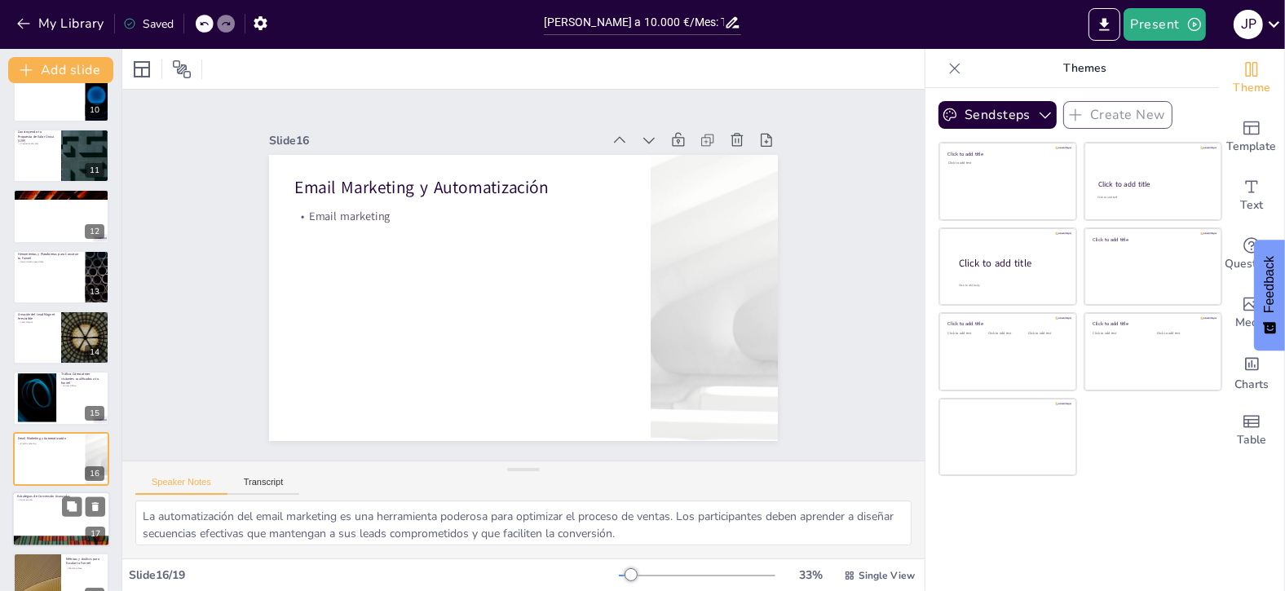
scroll to position [663, 0]
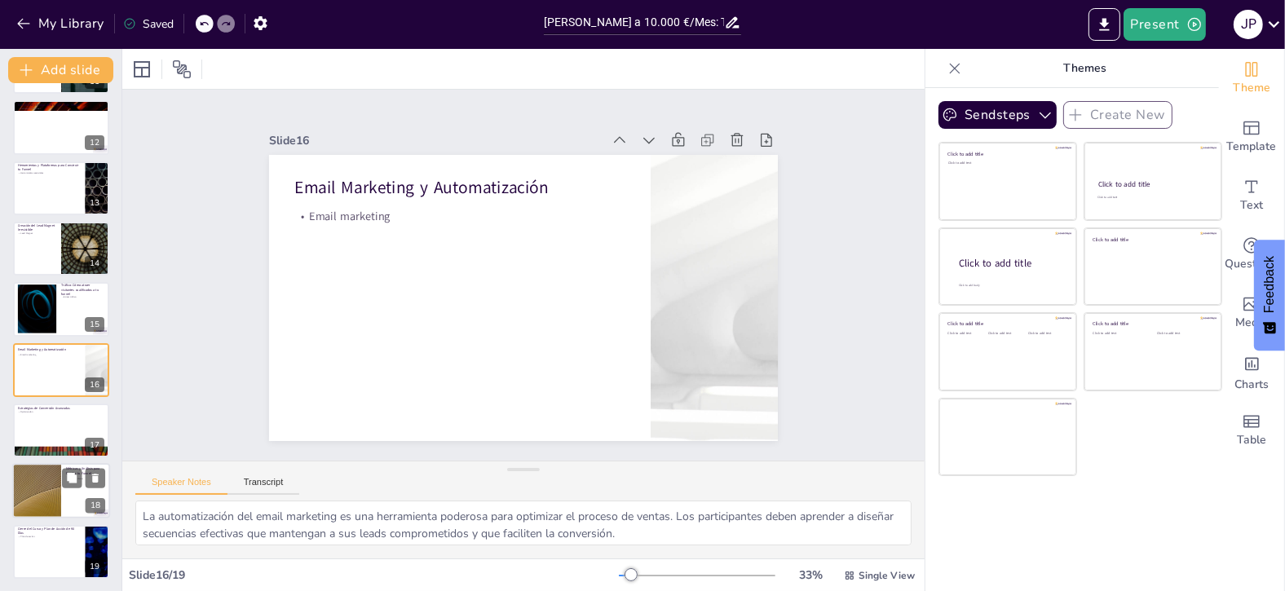
click at [43, 493] on div at bounding box center [37, 491] width 98 height 55
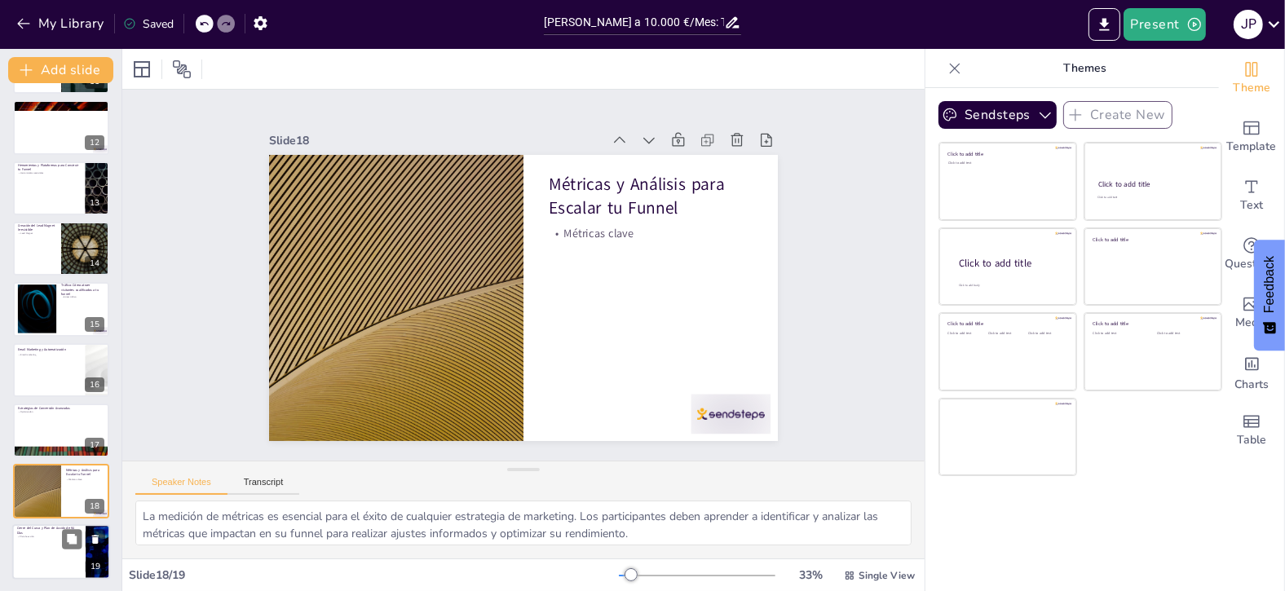
click at [50, 549] on div at bounding box center [61, 551] width 98 height 55
type textarea "Un plan de acción claro es fundamental para asegurar que los participantes pued…"
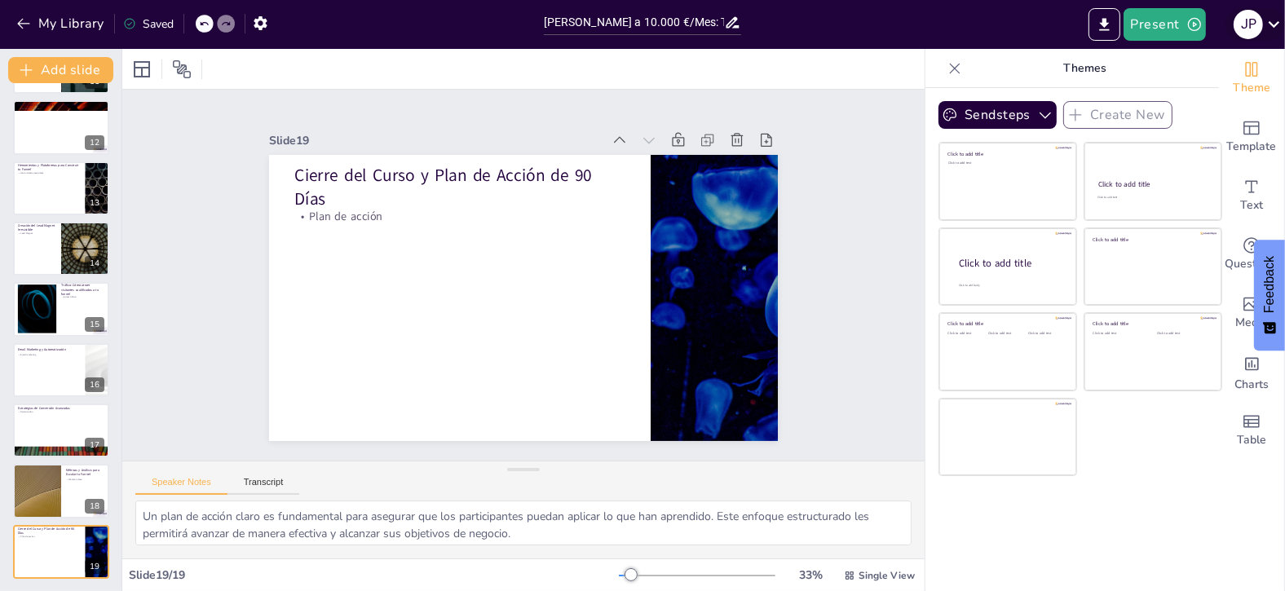
click at [1278, 23] on icon at bounding box center [1273, 24] width 11 height 7
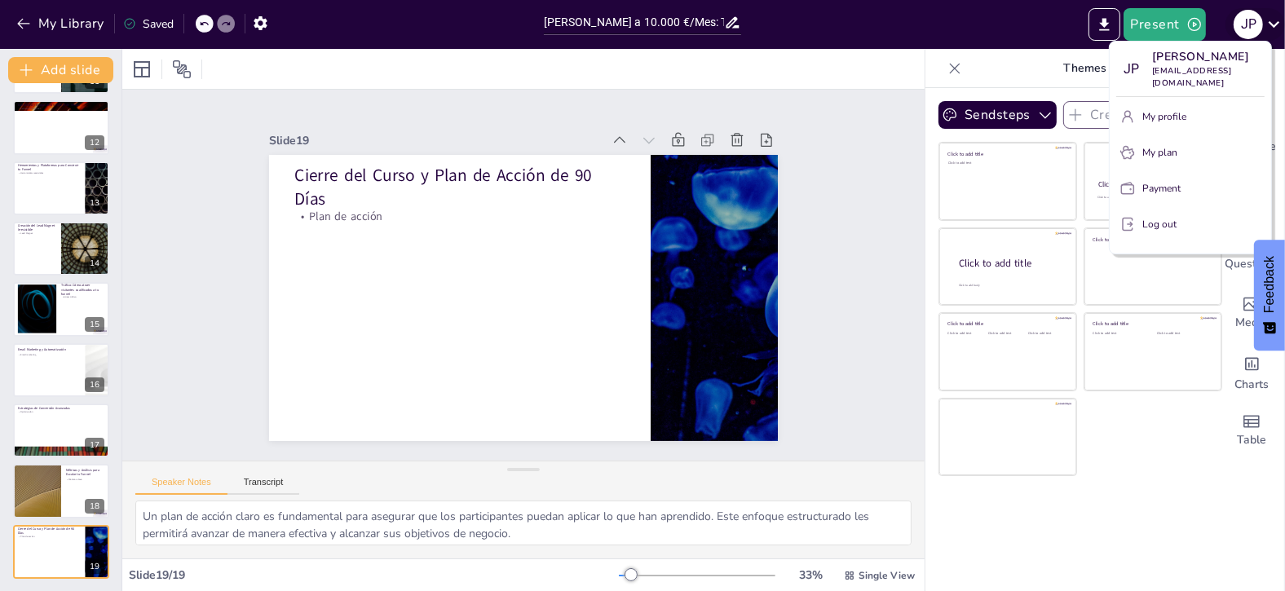
click at [1278, 23] on div at bounding box center [642, 295] width 1285 height 591
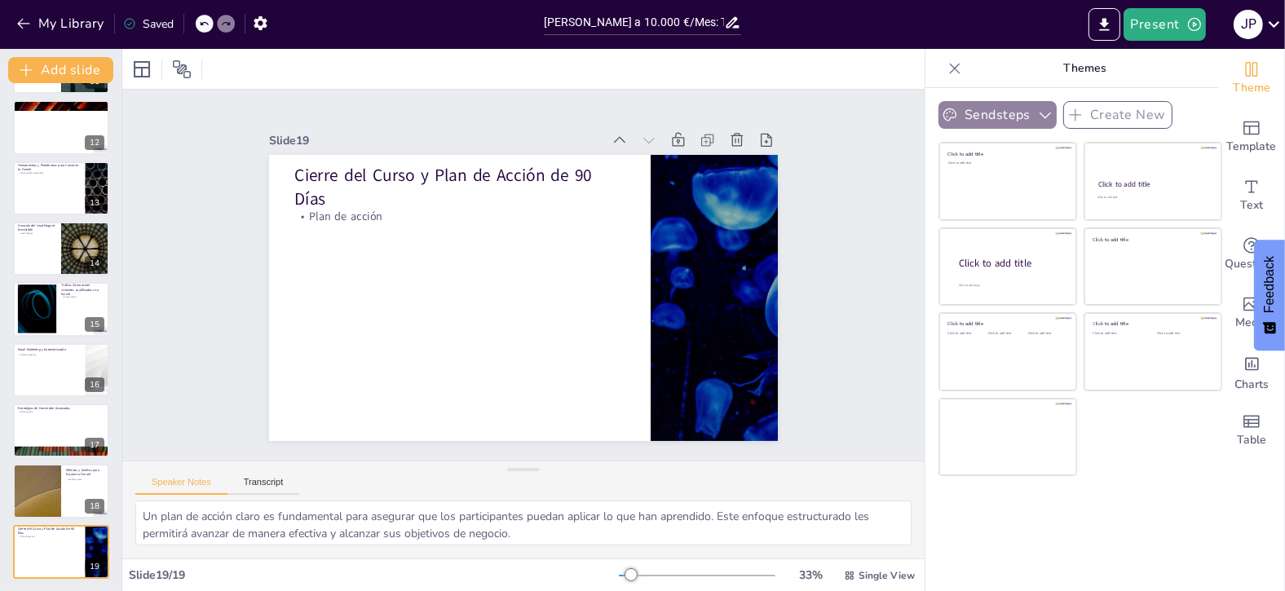
click at [1037, 109] on icon "button" at bounding box center [1045, 115] width 16 height 16
click at [148, 66] on icon at bounding box center [142, 69] width 16 height 16
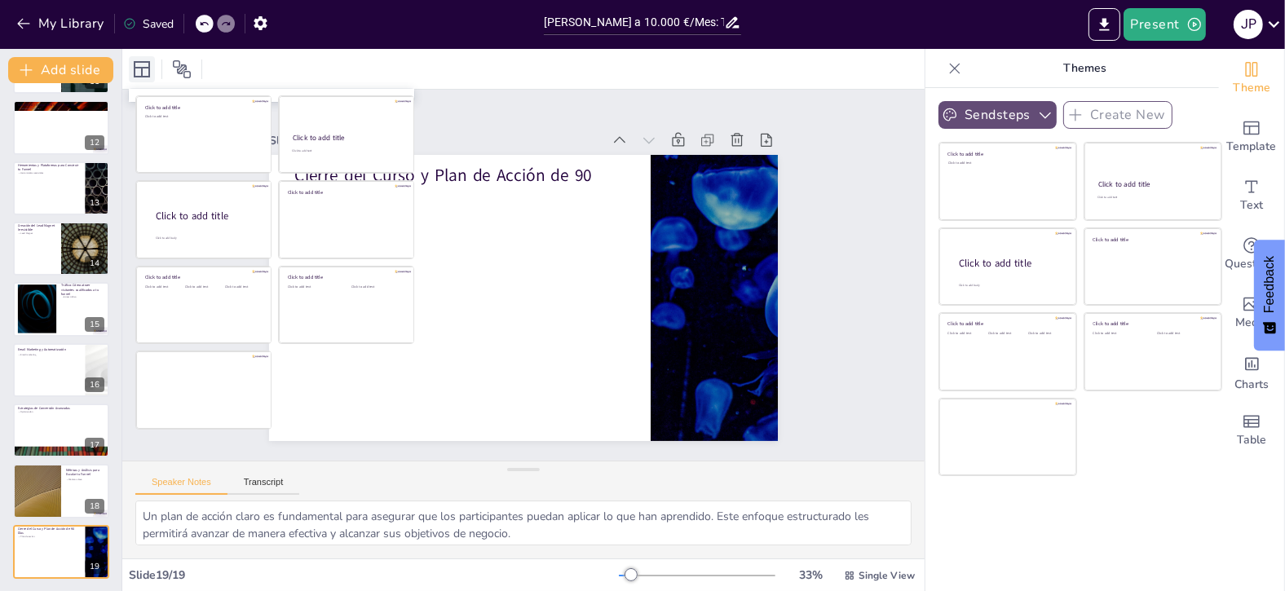
click at [152, 66] on div at bounding box center [142, 69] width 26 height 26
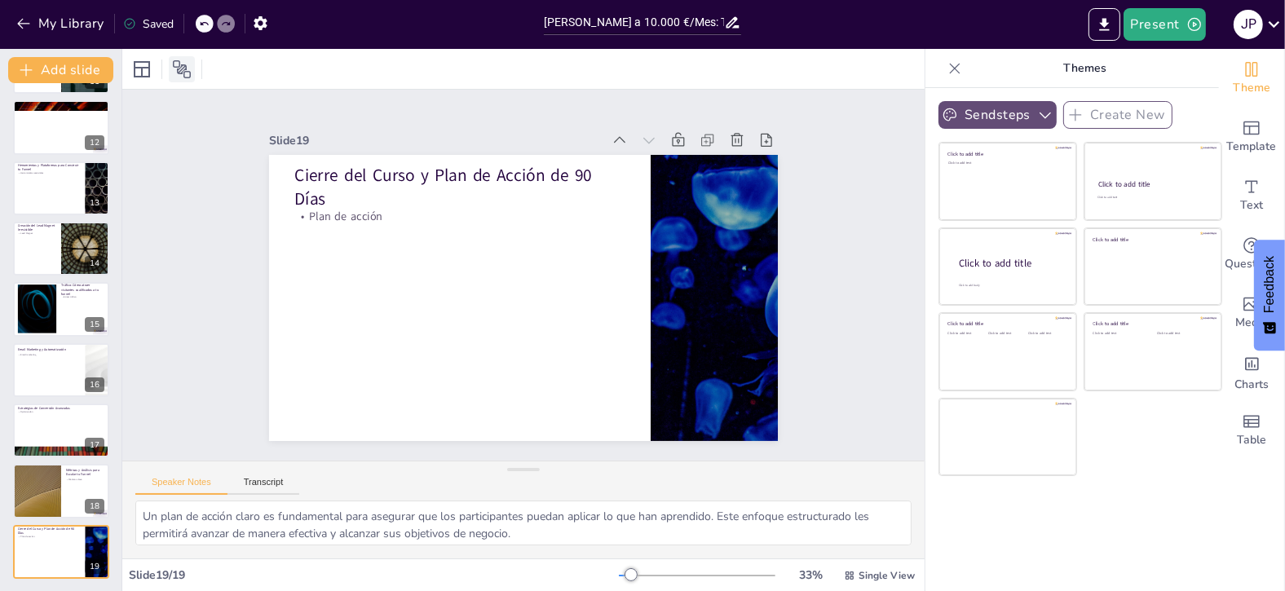
click at [183, 64] on icon at bounding box center [182, 70] width 20 height 20
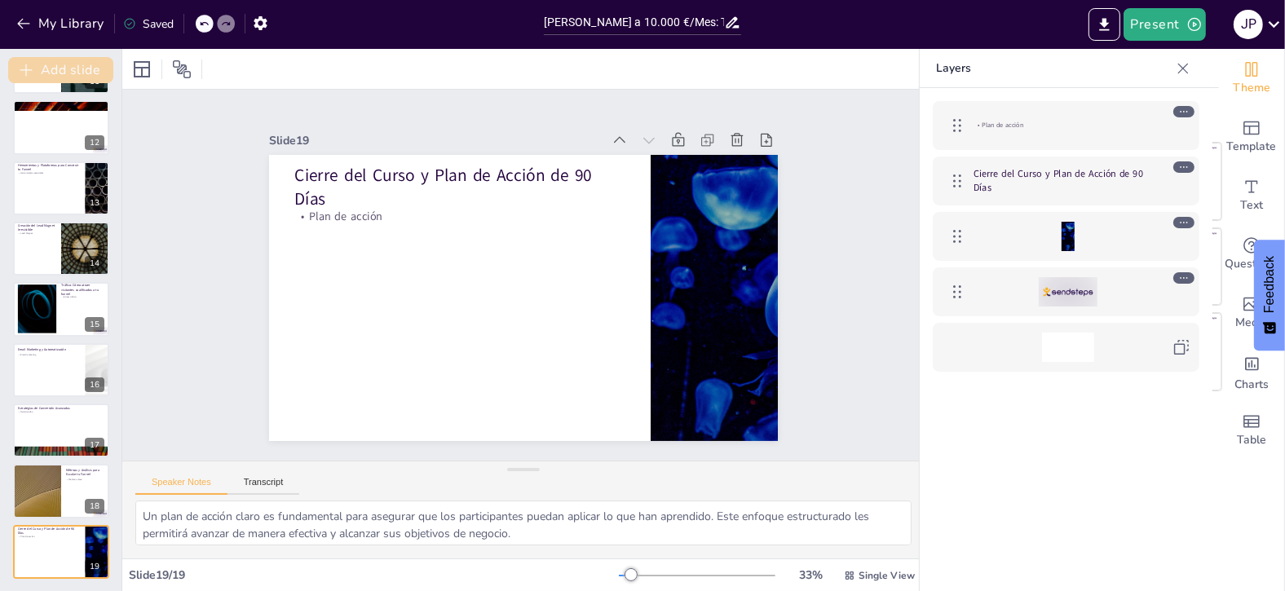
click at [60, 68] on button "Add slide" at bounding box center [60, 70] width 105 height 26
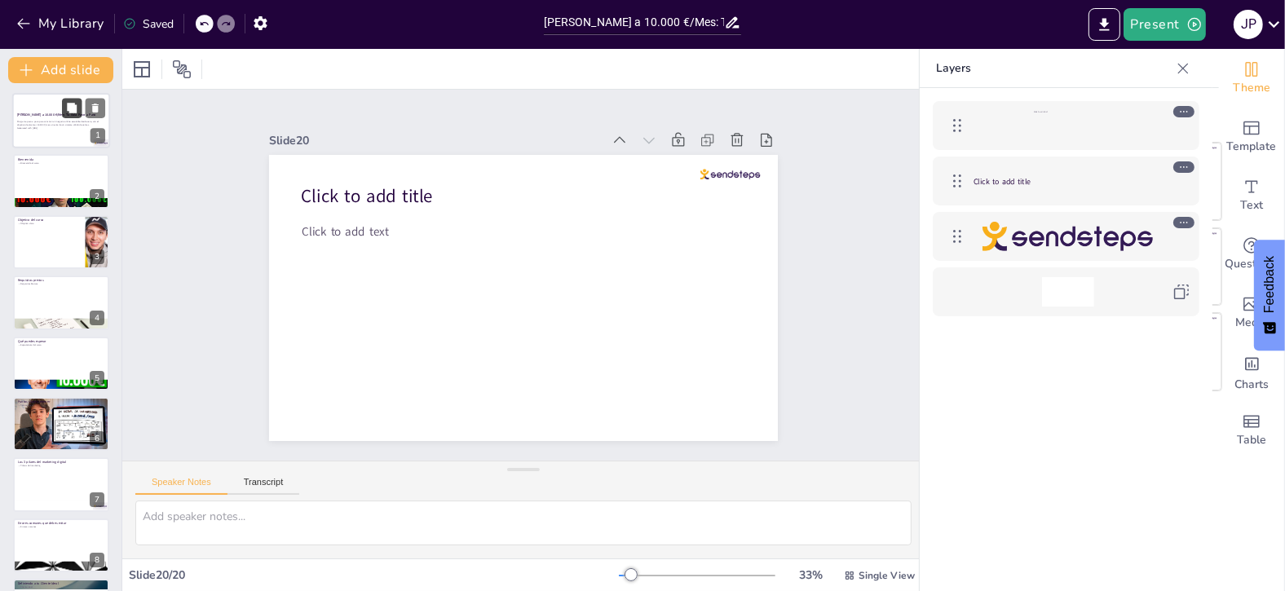
scroll to position [0, 0]
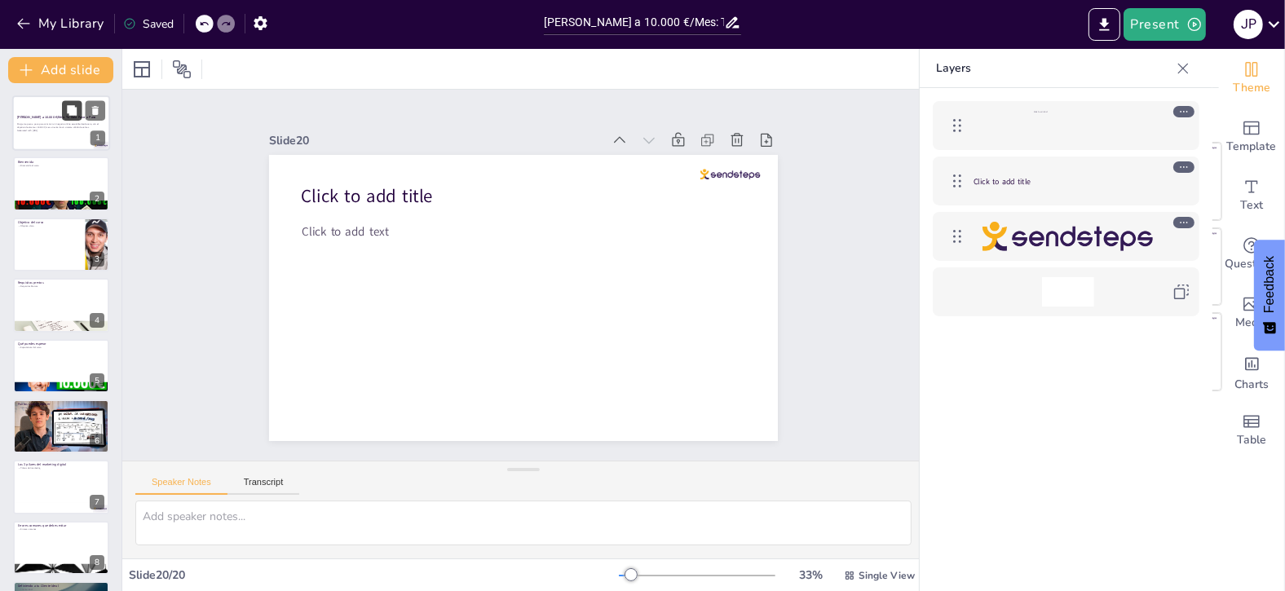
click at [64, 119] on button at bounding box center [72, 110] width 20 height 20
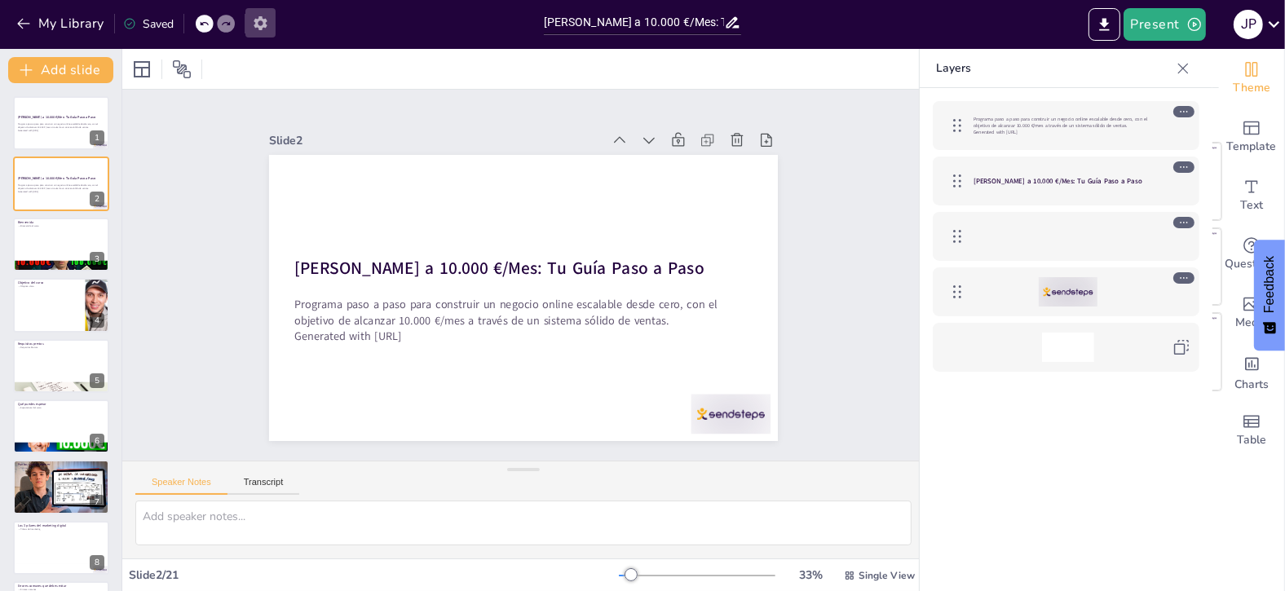
click at [268, 20] on icon "button" at bounding box center [260, 23] width 17 height 17
